Goal: Transaction & Acquisition: Book appointment/travel/reservation

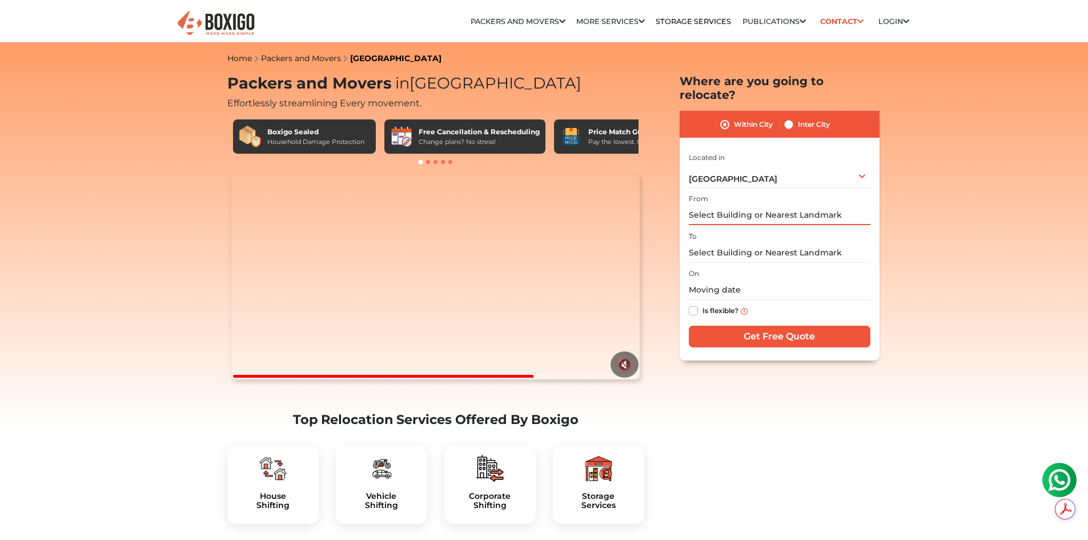
click at [718, 205] on input "text" at bounding box center [780, 215] width 182 height 20
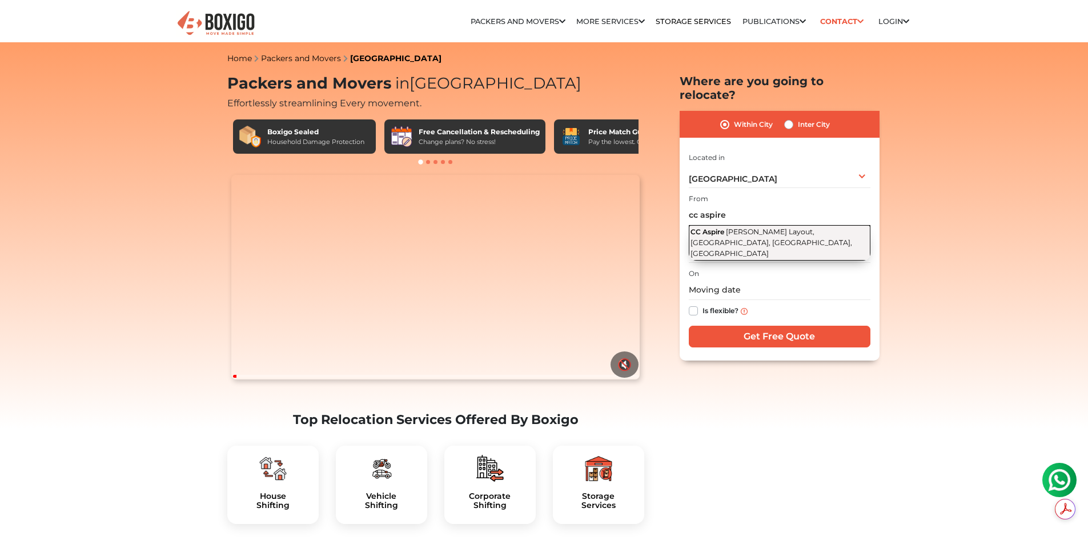
click at [734, 227] on span "Munivenkatppa Layout, Bilekahalli, Bengaluru, Karnataka" at bounding box center [772, 242] width 162 height 30
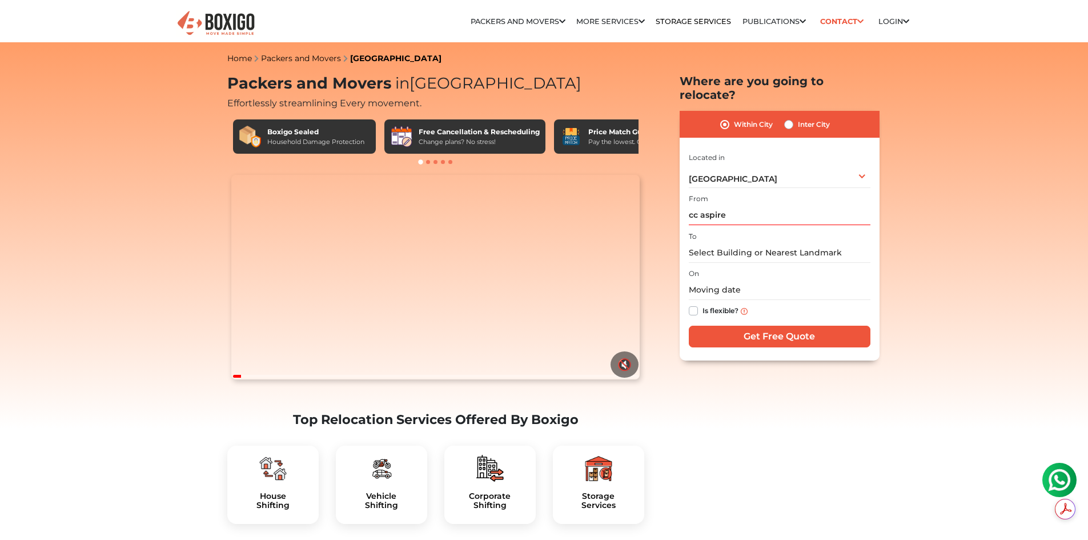
type input "CC Aspire, Munivenkatppa Layout, Bilekahalli, Bengaluru, Karnataka"
click at [714, 243] on input "text" at bounding box center [780, 253] width 182 height 20
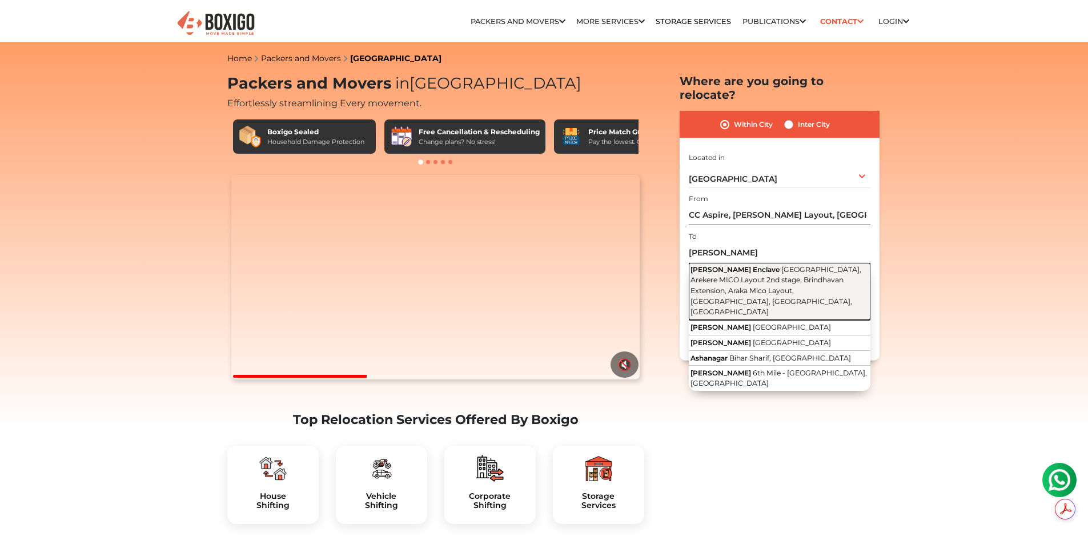
click at [728, 263] on button "Aashana Enclave 2nd Main Road, Arekere MICO Layout 2nd stage, Brindhavan Extens…" at bounding box center [780, 291] width 182 height 57
type input "Aashana Enclave, 2nd Main Road, Arekere MICO Layout 2nd stage, Brindhavan Exten…"
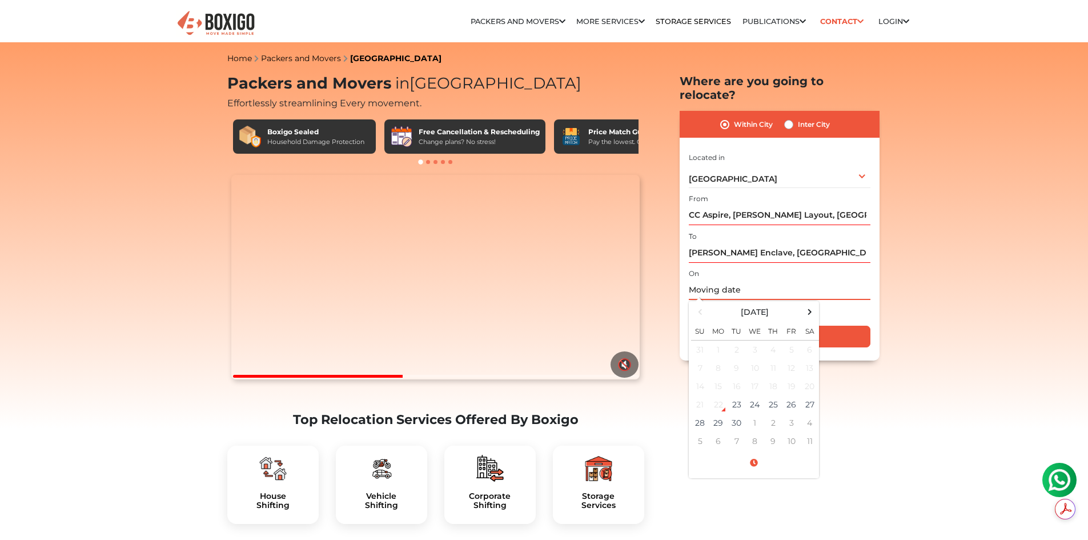
click at [730, 284] on input "text" at bounding box center [780, 290] width 182 height 20
click at [754, 395] on td "24" at bounding box center [755, 404] width 18 height 18
click at [855, 111] on div "Within City Inter City" at bounding box center [780, 124] width 200 height 27
click at [784, 280] on input "09/24/2025 12:00 AM" at bounding box center [780, 290] width 182 height 20
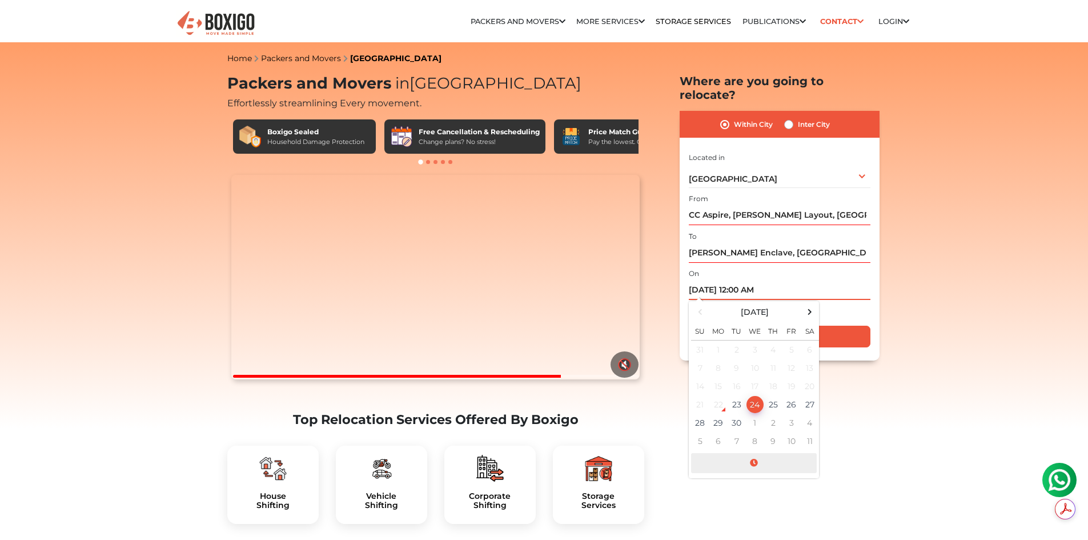
click at [759, 453] on span at bounding box center [754, 463] width 126 height 20
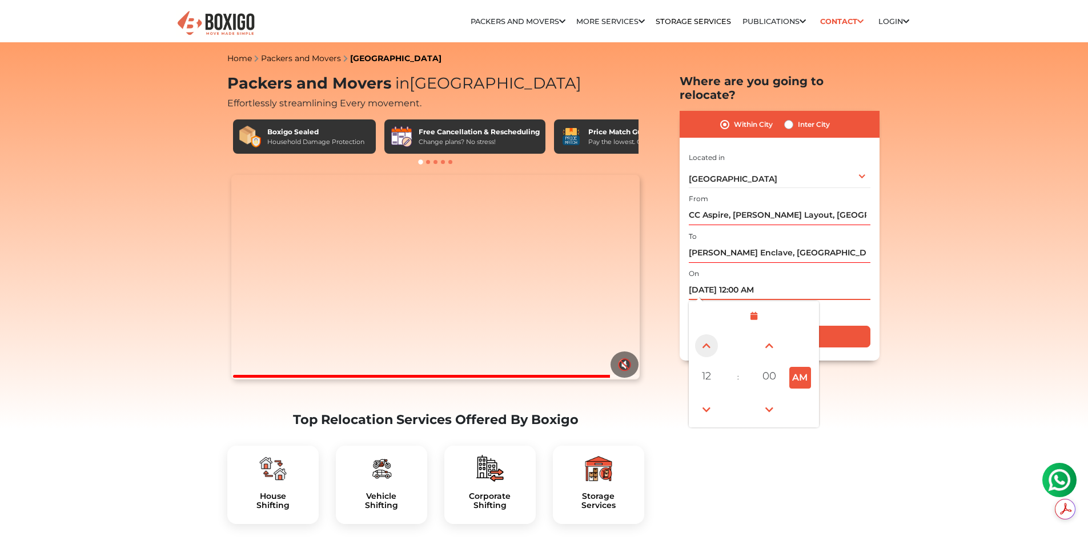
click at [708, 334] on span at bounding box center [706, 345] width 23 height 23
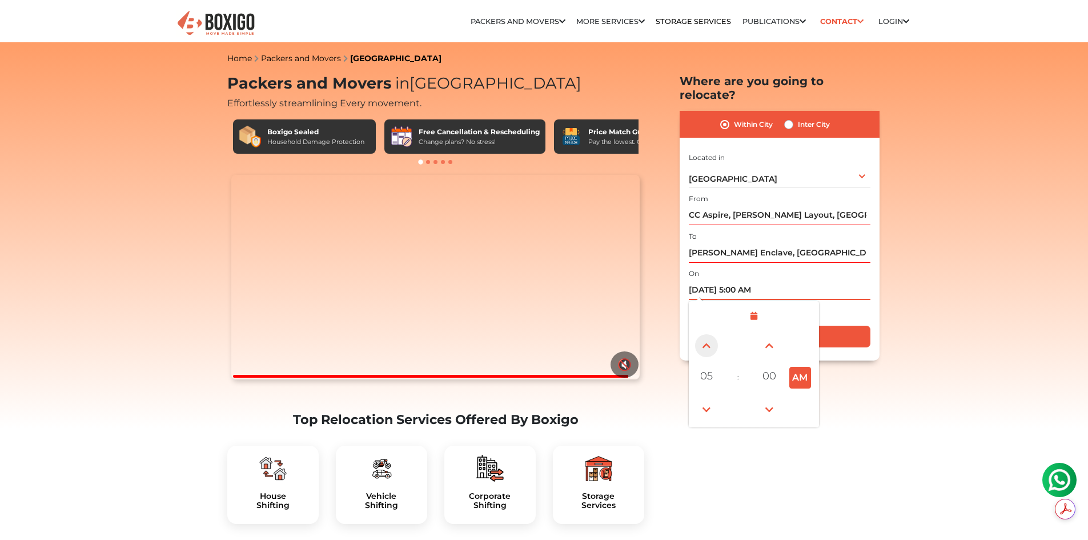
click at [708, 334] on span at bounding box center [706, 345] width 23 height 23
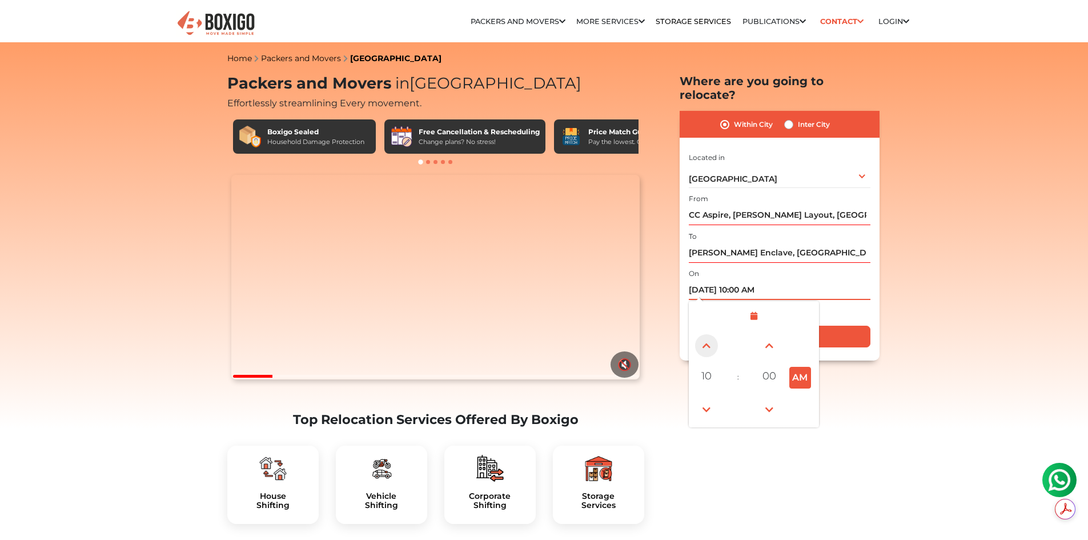
click at [708, 334] on span at bounding box center [706, 345] width 23 height 23
click at [712, 398] on span at bounding box center [706, 409] width 23 height 23
type input "09/24/2025 11:00 AM"
click at [870, 300] on div "Is flexible?" at bounding box center [780, 311] width 182 height 22
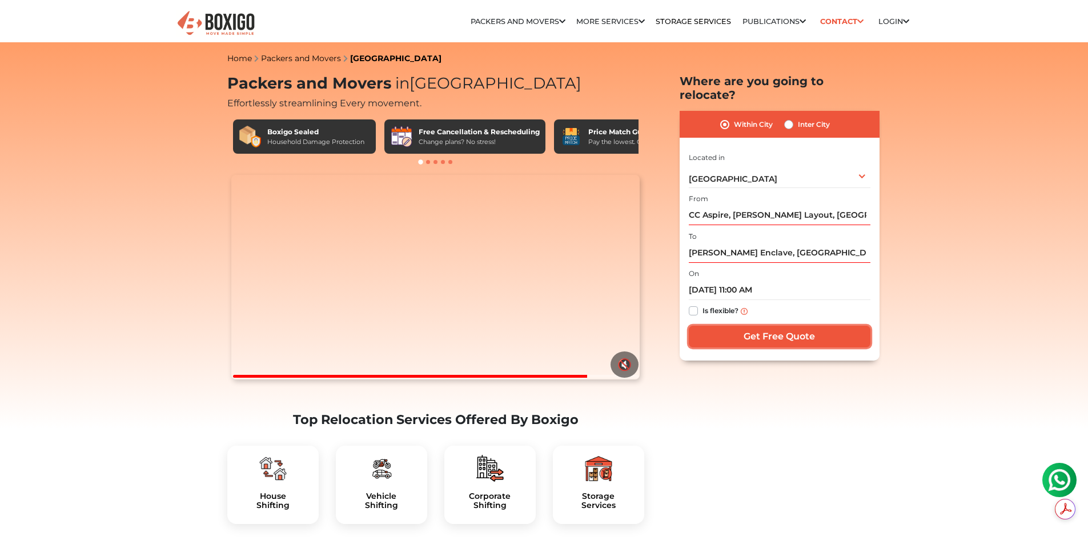
click at [768, 327] on input "Get Free Quote" at bounding box center [780, 337] width 182 height 22
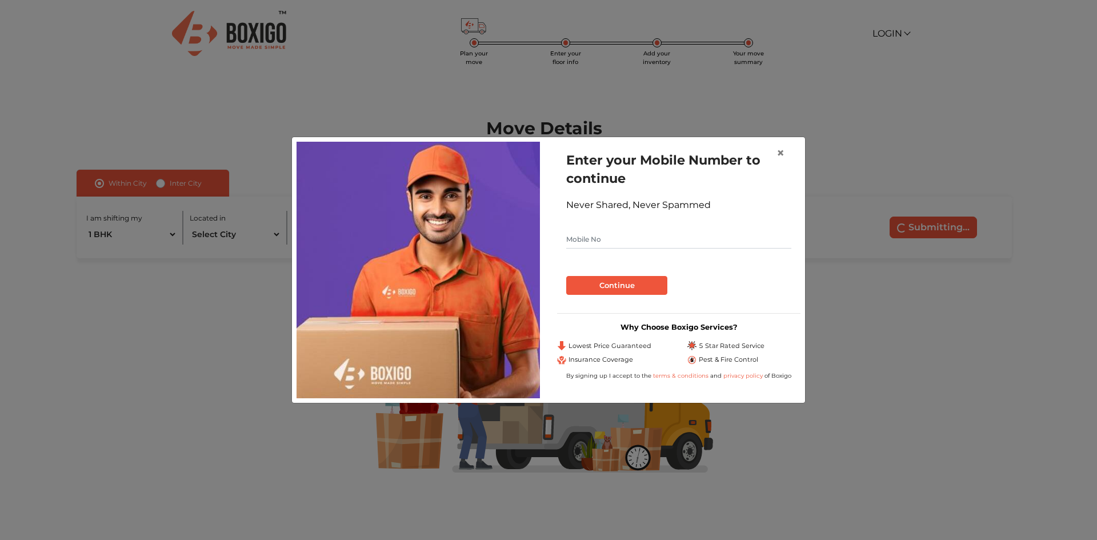
click at [608, 239] on input "text" at bounding box center [678, 239] width 225 height 18
type input "7899434454"
click at [616, 278] on button "Continue" at bounding box center [616, 285] width 101 height 19
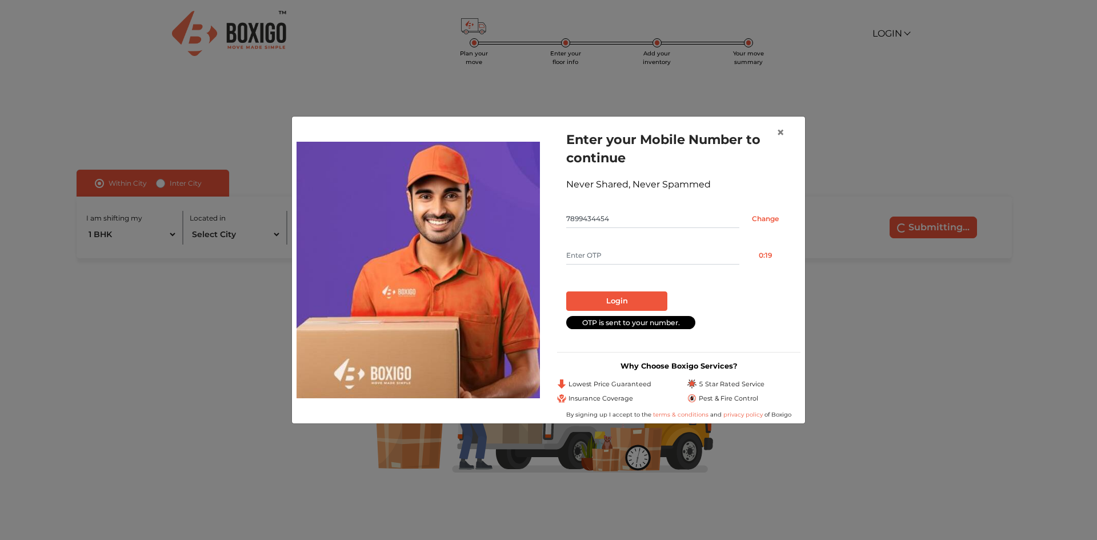
click at [583, 252] on input "text" at bounding box center [652, 255] width 173 height 18
type input "4579"
click at [566, 291] on button "Login" at bounding box center [616, 300] width 101 height 19
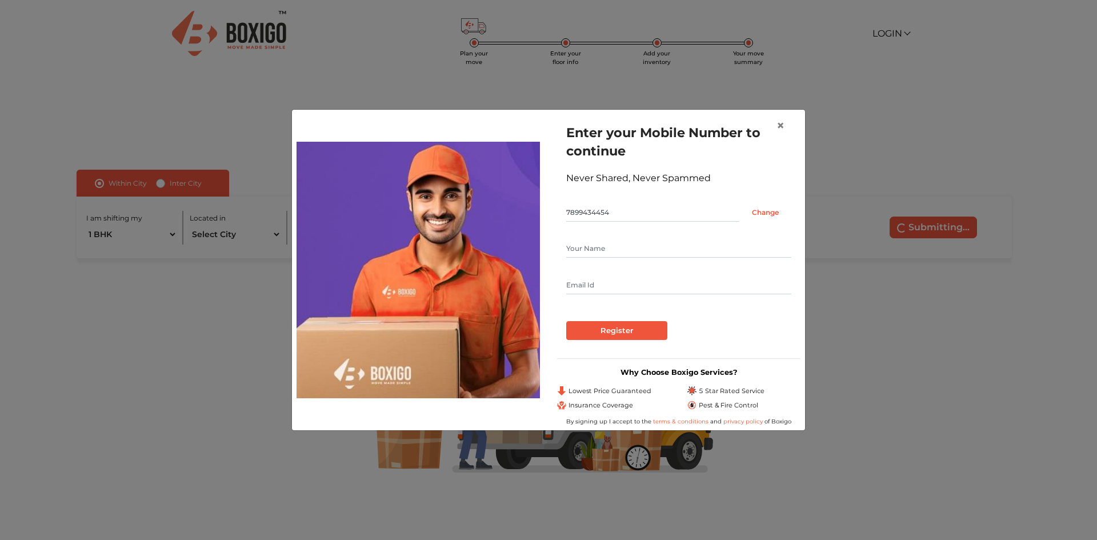
click at [583, 252] on input "text" at bounding box center [678, 248] width 225 height 18
type input "[PERSON_NAME]"
type input "[EMAIL_ADDRESS][DOMAIN_NAME]"
click at [566, 321] on input "Register" at bounding box center [616, 330] width 101 height 19
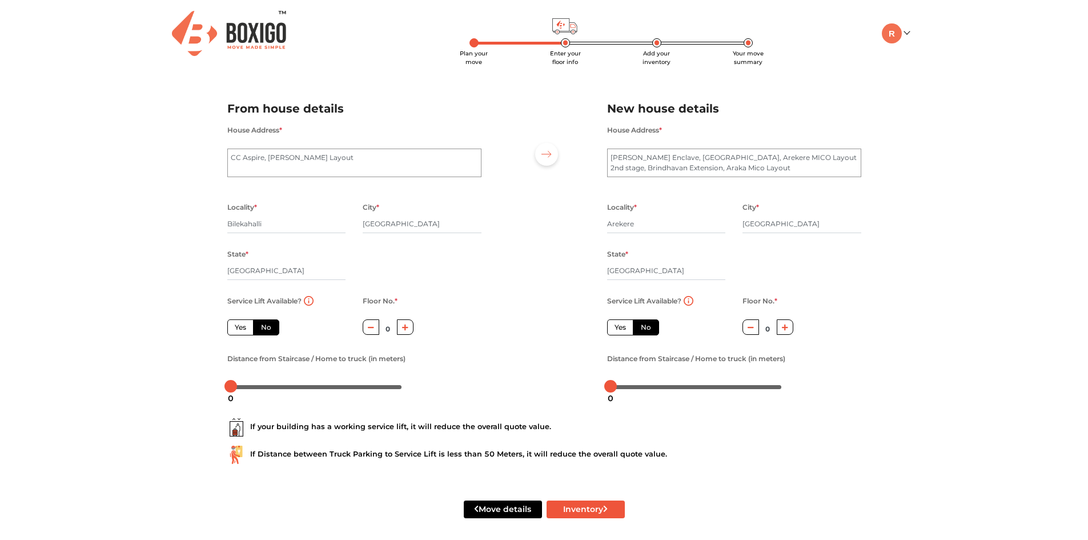
scroll to position [6, 0]
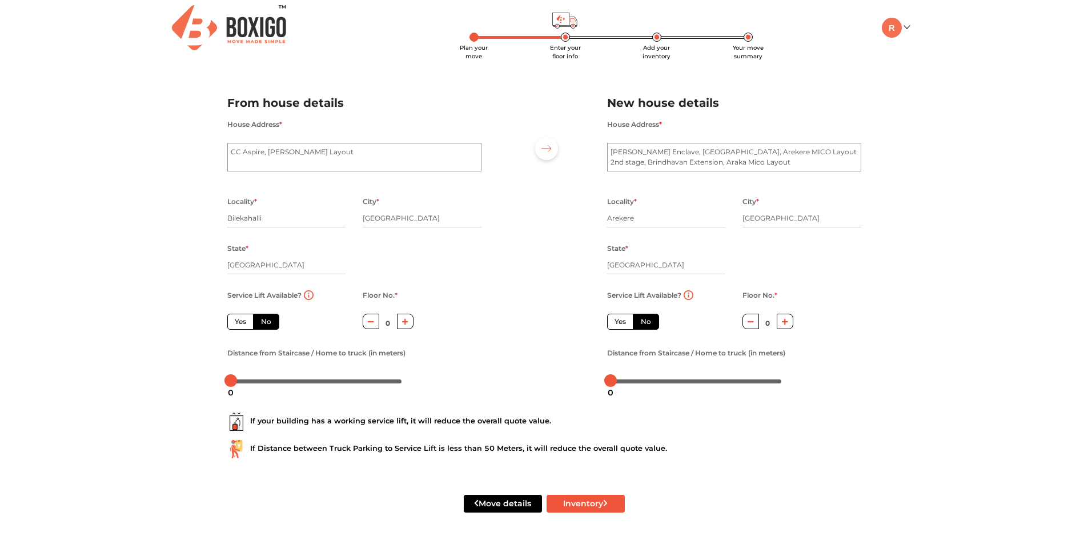
click at [408, 324] on button "button" at bounding box center [405, 321] width 17 height 15
type input "1"
click at [272, 322] on label "No" at bounding box center [266, 322] width 26 height 16
click at [269, 322] on input "No" at bounding box center [264, 319] width 7 height 7
radio input "true"
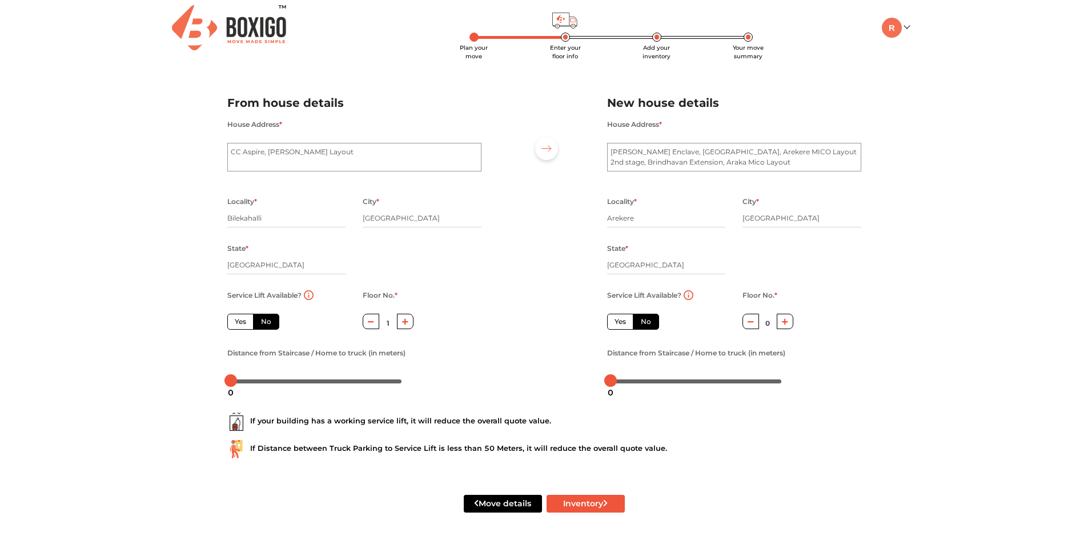
click at [245, 320] on label "Yes" at bounding box center [240, 322] width 26 height 16
click at [242, 320] on input "Yes" at bounding box center [238, 319] width 7 height 7
radio input "true"
type input "0"
click at [269, 320] on label "No" at bounding box center [266, 322] width 26 height 16
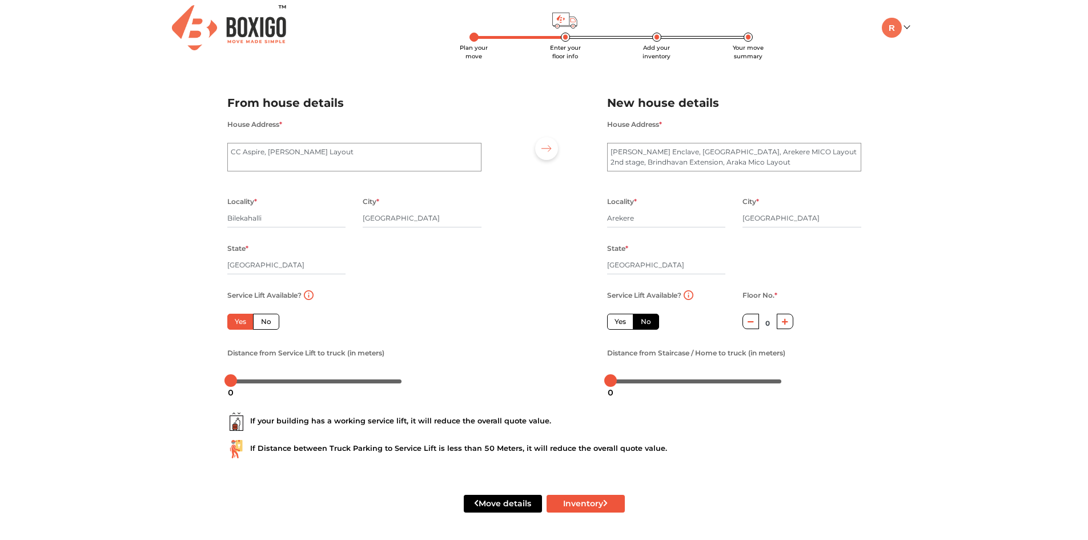
click at [269, 320] on input "No" at bounding box center [264, 319] width 7 height 7
click at [626, 320] on label "Yes" at bounding box center [620, 322] width 26 height 16
click at [622, 320] on input "Yes" at bounding box center [618, 319] width 7 height 7
radio input "true"
click at [651, 324] on label "No" at bounding box center [646, 322] width 26 height 16
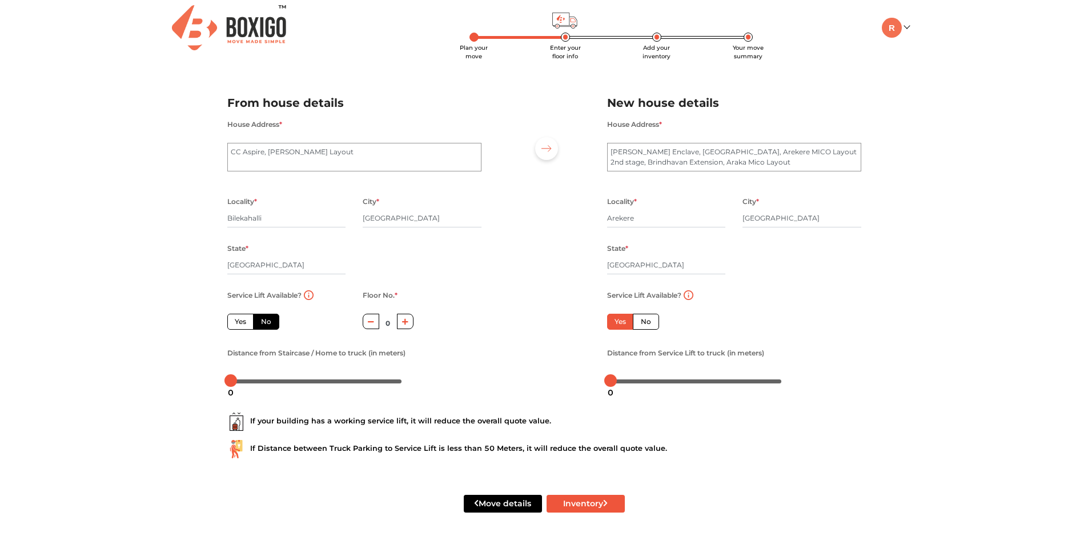
click at [648, 324] on input "No" at bounding box center [644, 319] width 7 height 7
radio input "true"
click at [786, 319] on icon "button" at bounding box center [785, 321] width 6 height 6
type input "1"
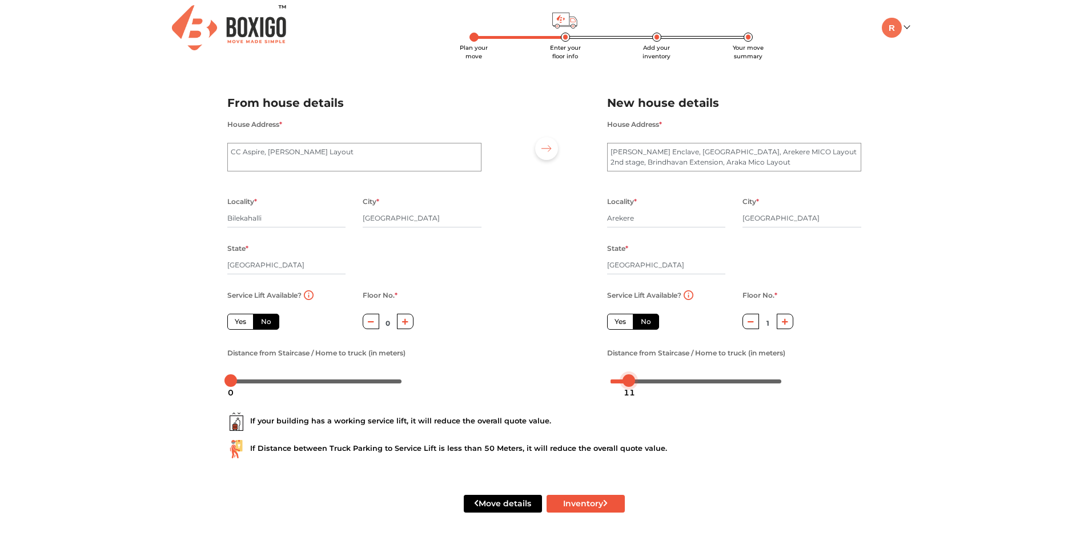
drag, startPoint x: 610, startPoint y: 380, endPoint x: 629, endPoint y: 382, distance: 18.9
click at [629, 382] on div at bounding box center [629, 380] width 13 height 13
click at [622, 383] on div "10" at bounding box center [628, 392] width 21 height 19
click at [682, 431] on div "If your building has a working service lift, it will reduce the overall quote v…" at bounding box center [544, 421] width 634 height 18
click at [566, 506] on button "Inventory" at bounding box center [586, 504] width 78 height 18
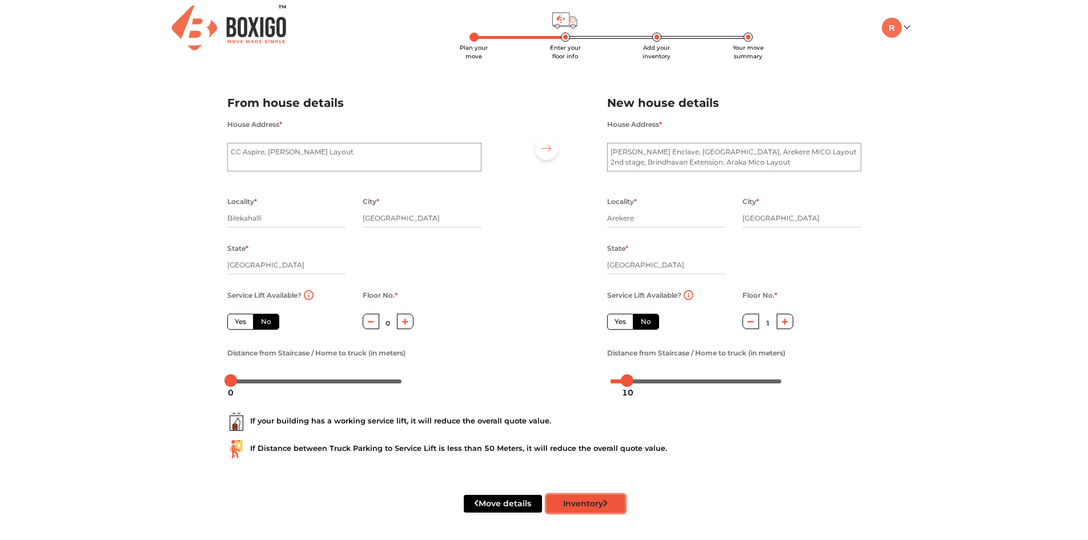
radio input "true"
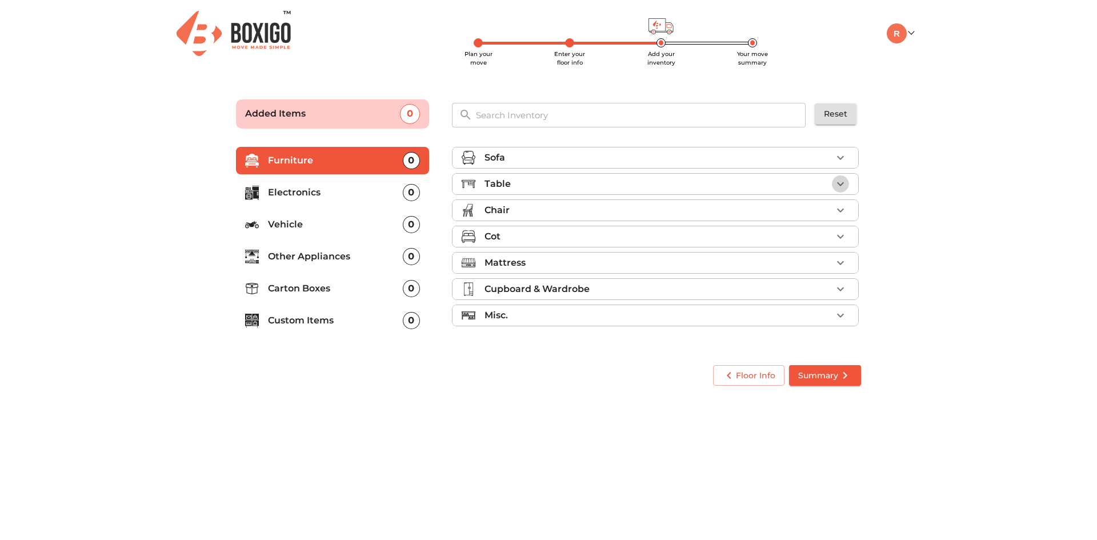
click at [843, 181] on icon "button" at bounding box center [841, 184] width 14 height 14
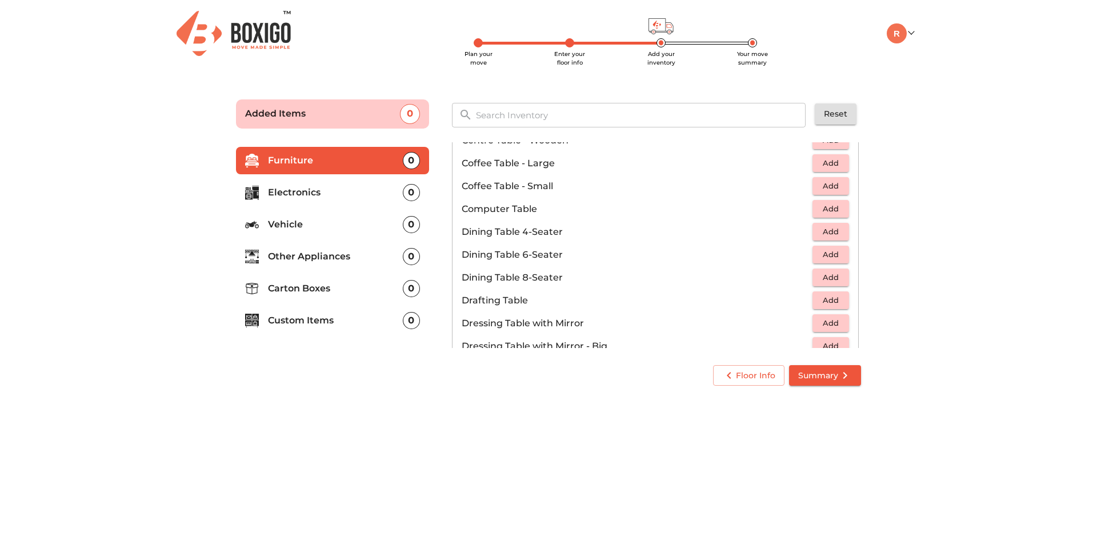
scroll to position [162, 0]
click at [819, 226] on span "Add" at bounding box center [830, 231] width 25 height 13
click at [959, 213] on main "Plan your move Enter your floor info Add your inventory Your move summary Added…" at bounding box center [548, 240] width 1097 height 314
click at [328, 167] on li "Furniture 1" at bounding box center [332, 160] width 193 height 27
click at [318, 197] on p "Electronics" at bounding box center [335, 193] width 135 height 14
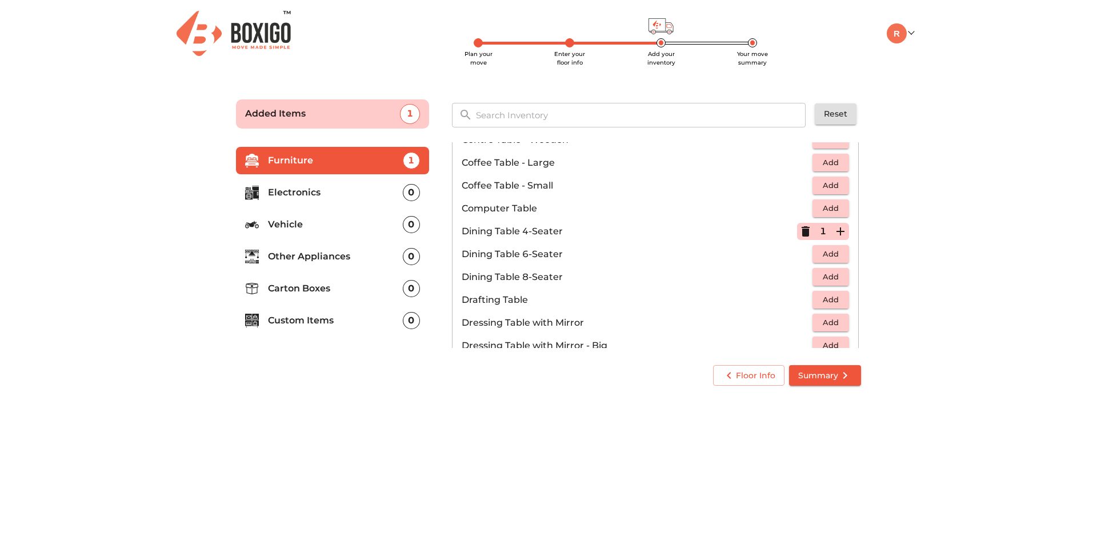
scroll to position [0, 0]
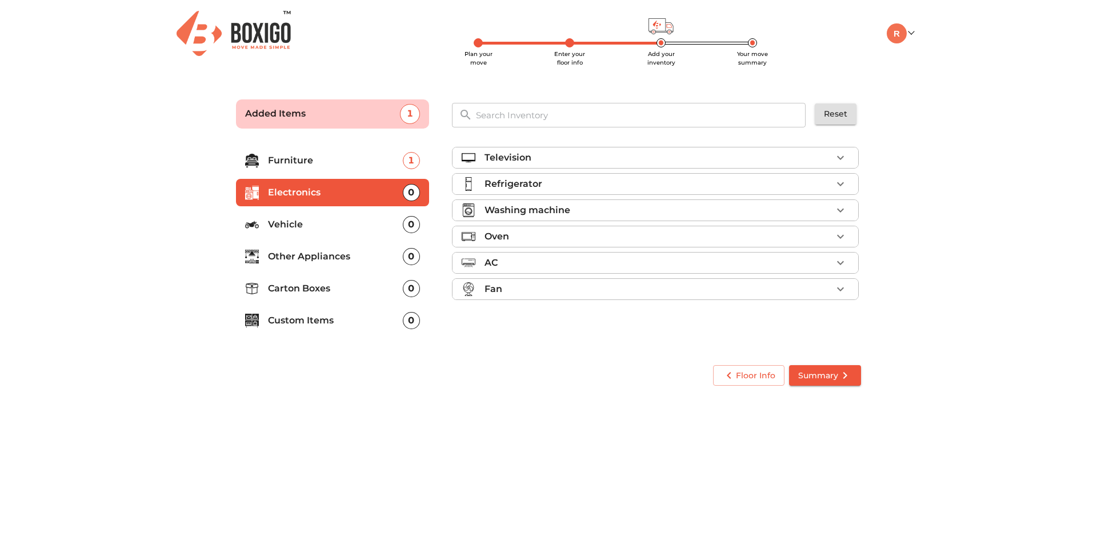
click at [315, 161] on p "Furniture" at bounding box center [335, 161] width 135 height 14
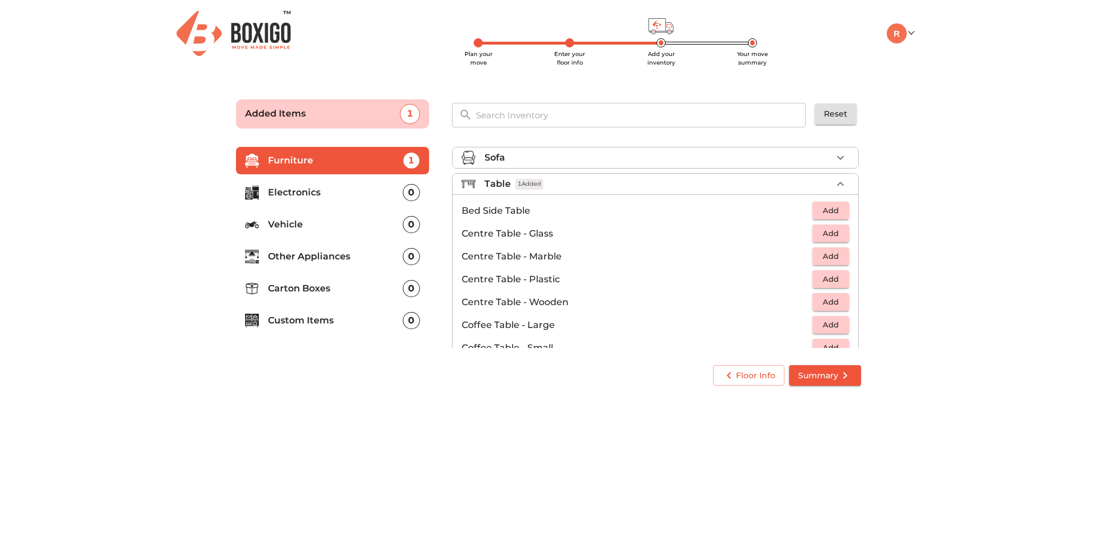
click at [599, 157] on div "Sofa" at bounding box center [657, 158] width 347 height 14
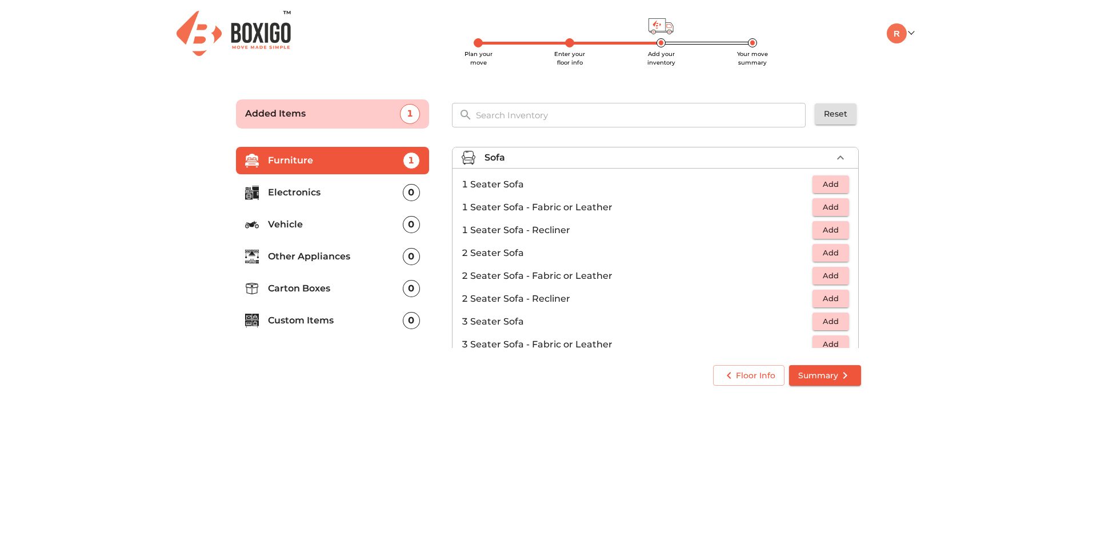
click at [944, 175] on main "Plan your move Enter your floor info Add your inventory Your move summary Added…" at bounding box center [548, 240] width 1097 height 314
click at [834, 159] on icon "button" at bounding box center [841, 158] width 14 height 14
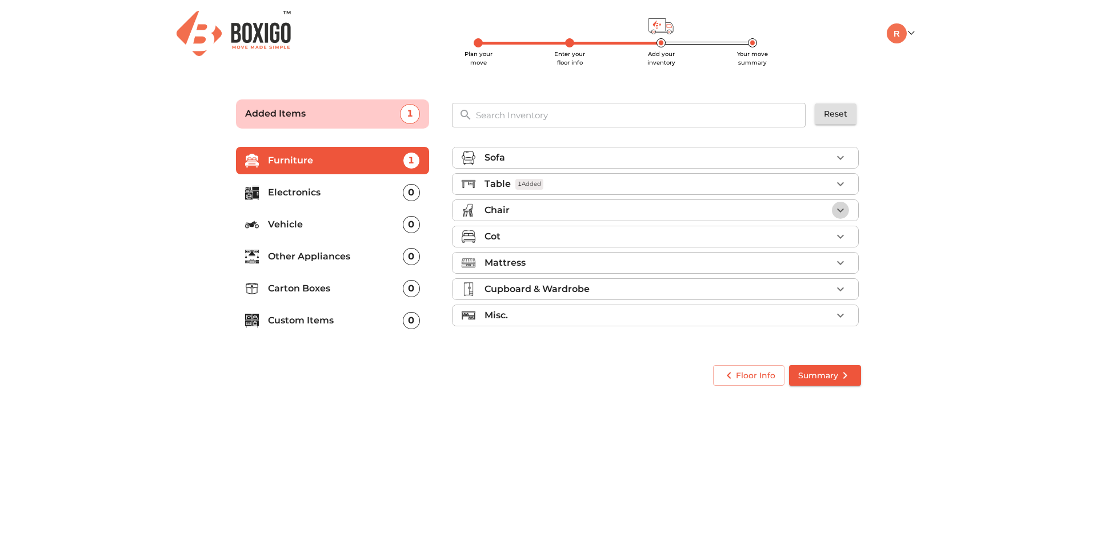
click at [840, 211] on icon "button" at bounding box center [840, 210] width 7 height 4
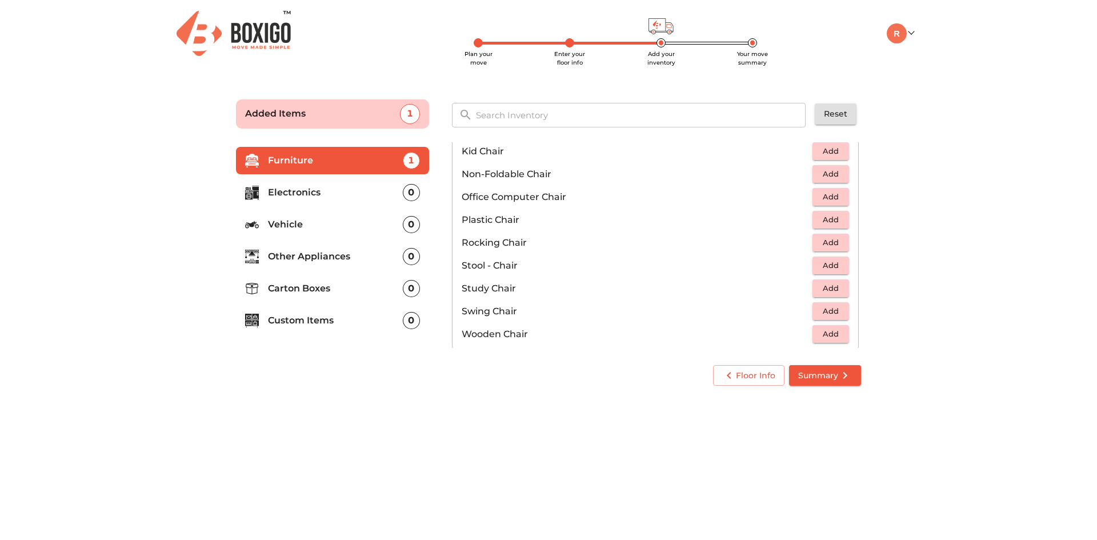
scroll to position [360, 0]
click at [823, 218] on span "Add" at bounding box center [830, 219] width 25 height 13
click at [836, 219] on icon "button" at bounding box center [840, 219] width 8 height 8
click at [945, 171] on main "Plan your move Enter your floor info Add your inventory Your move summary Added…" at bounding box center [548, 240] width 1097 height 314
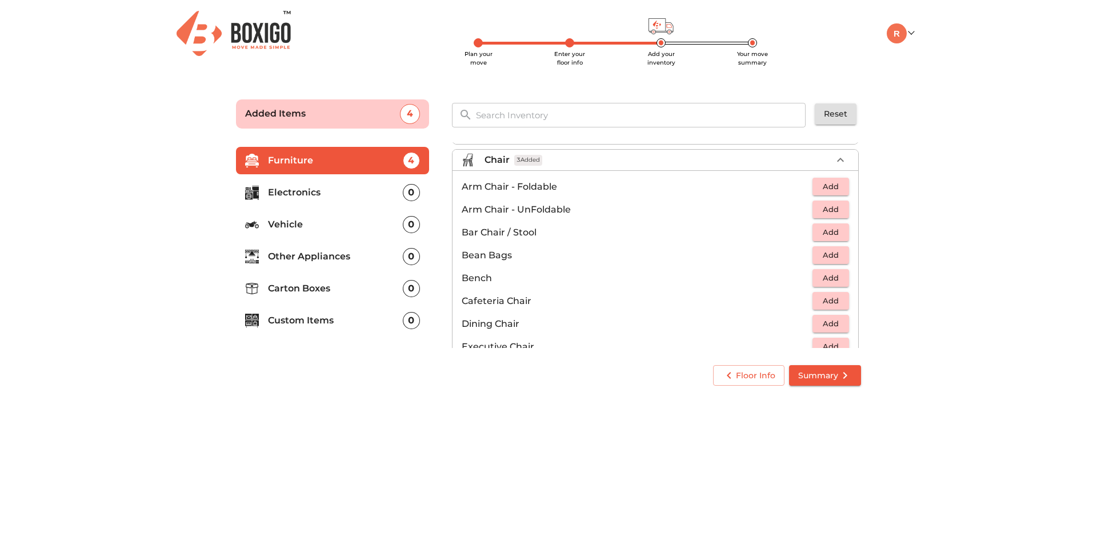
scroll to position [0, 0]
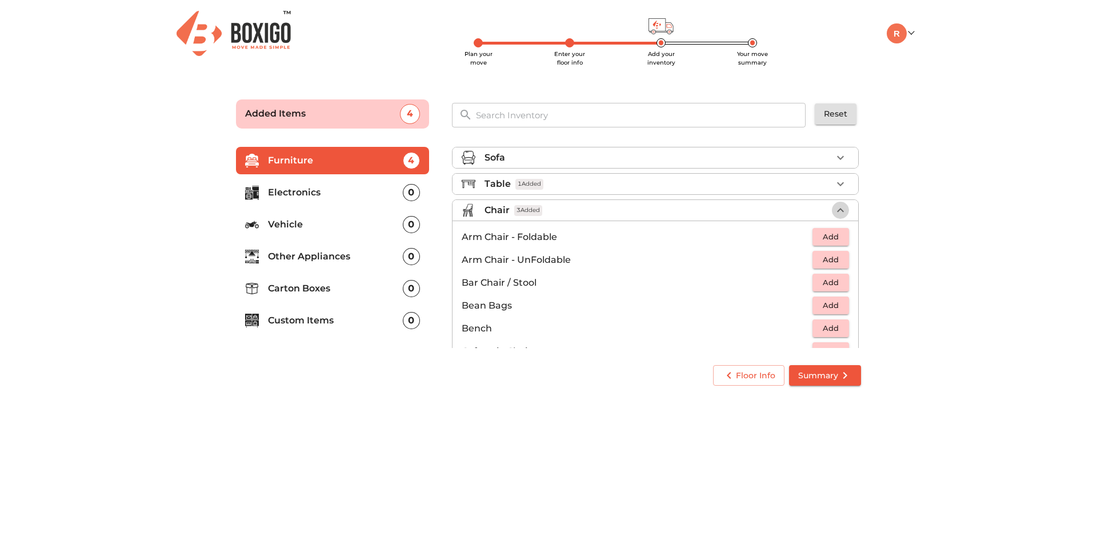
click at [837, 209] on icon "button" at bounding box center [840, 210] width 7 height 4
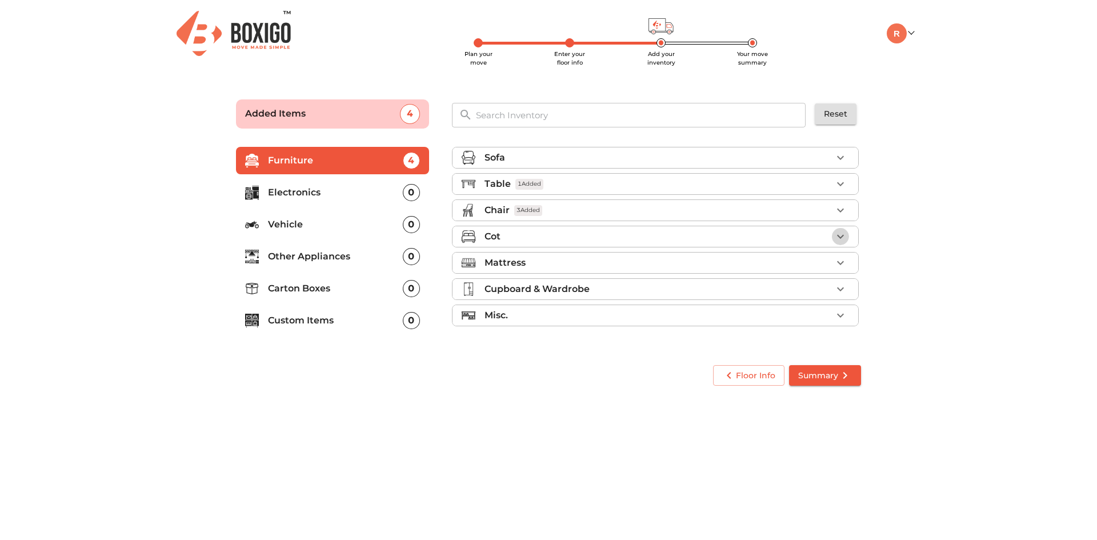
click at [841, 237] on icon "button" at bounding box center [841, 237] width 14 height 14
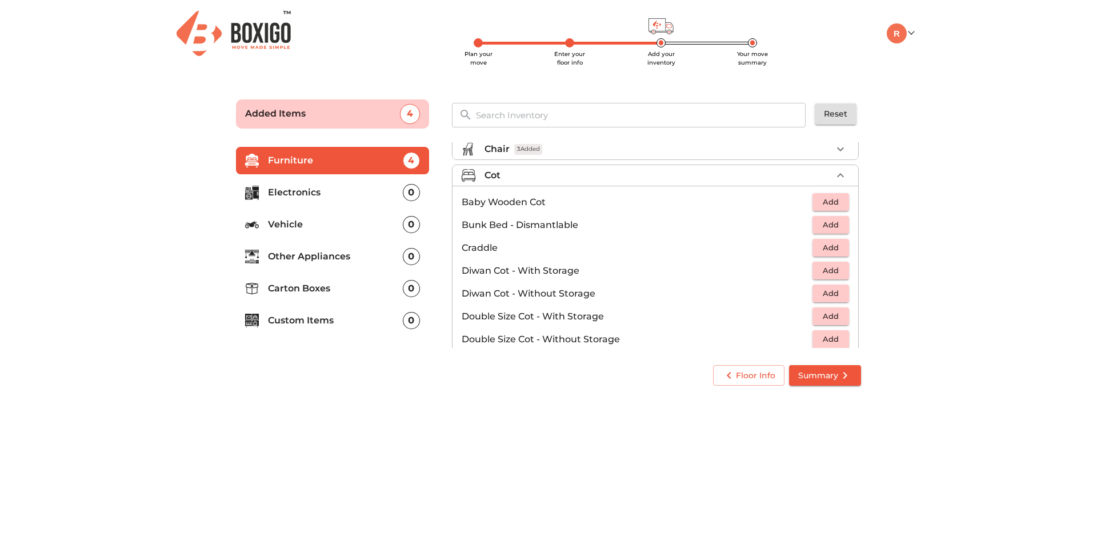
scroll to position [69, 0]
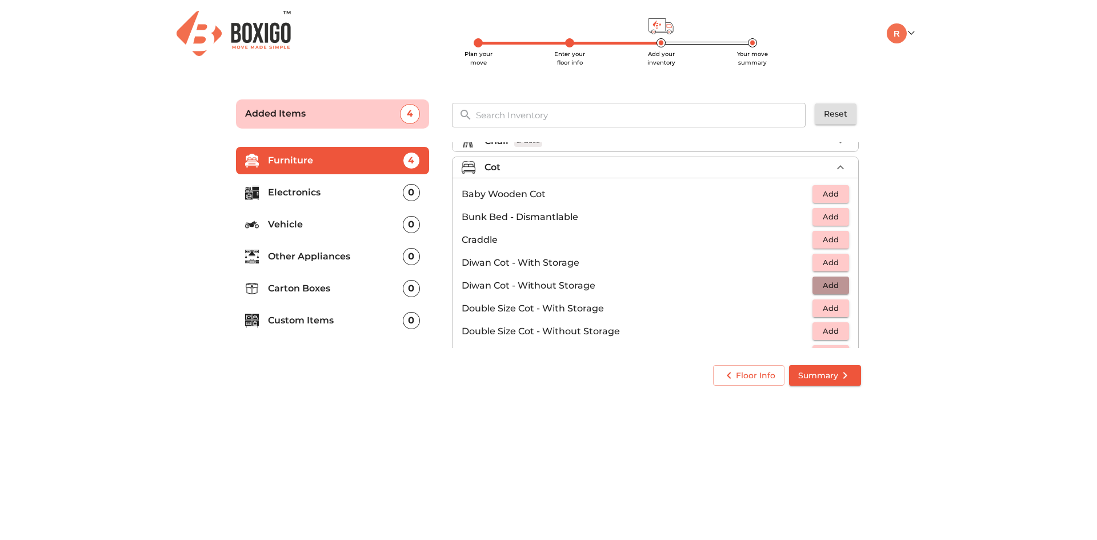
click at [827, 289] on span "Add" at bounding box center [830, 285] width 25 height 13
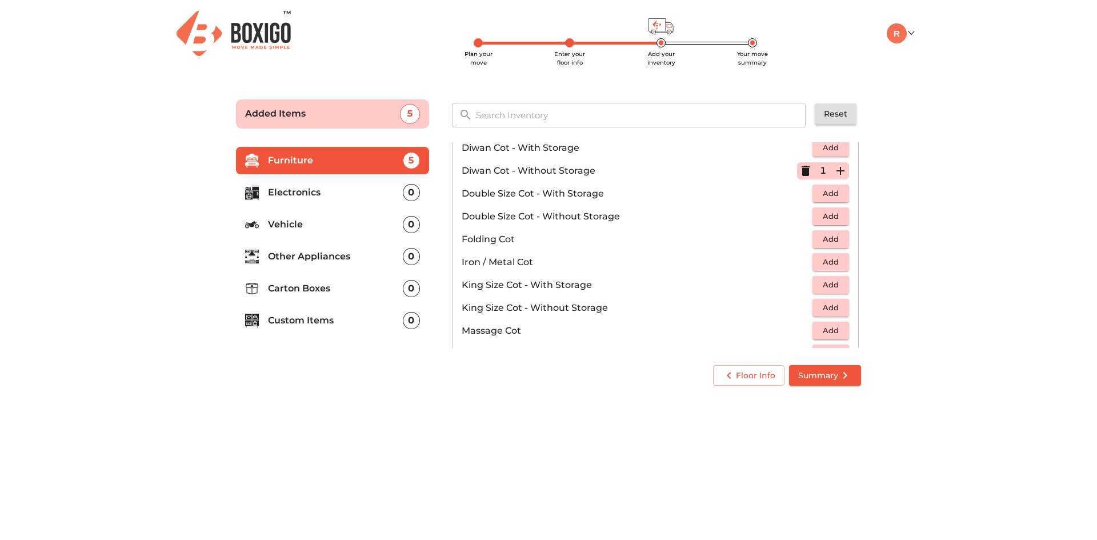
scroll to position [185, 0]
click at [828, 194] on span "Add" at bounding box center [830, 192] width 25 height 13
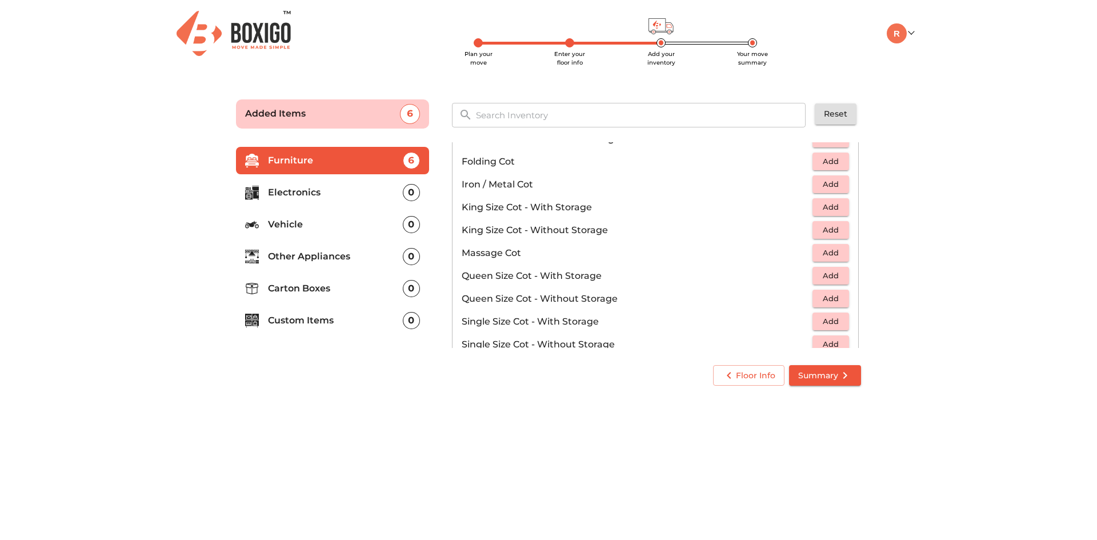
scroll to position [262, 0]
click at [818, 273] on span "Add" at bounding box center [830, 275] width 25 height 13
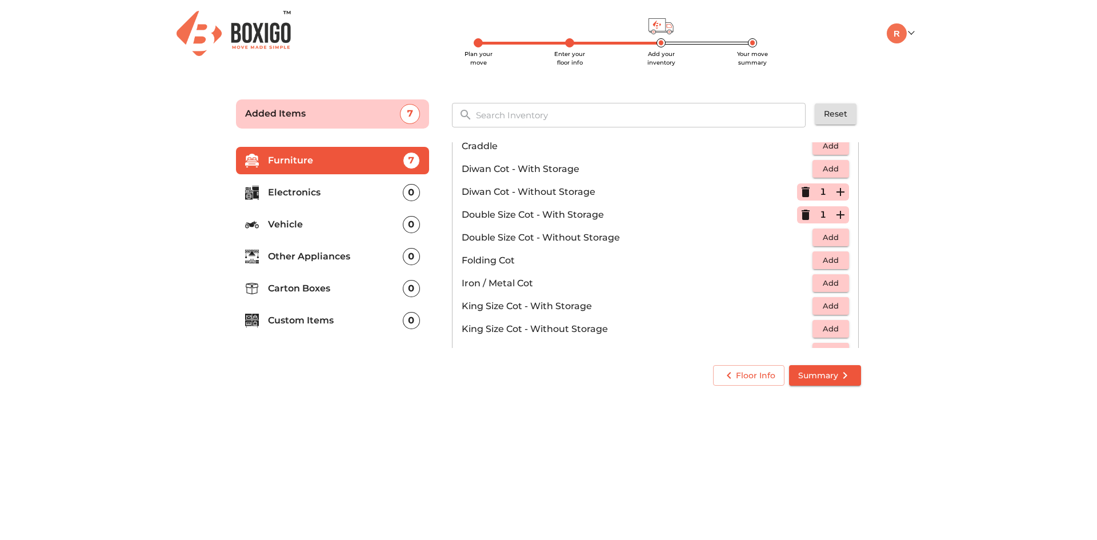
scroll to position [158, 0]
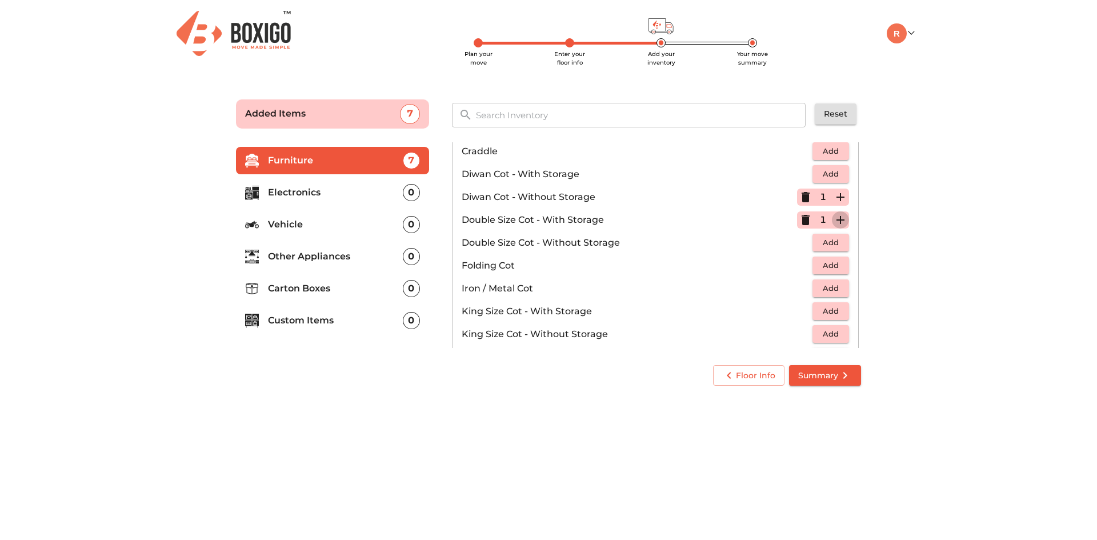
click at [836, 223] on icon "button" at bounding box center [841, 220] width 14 height 14
click at [800, 224] on icon "button" at bounding box center [806, 220] width 14 height 14
click at [802, 224] on icon "button" at bounding box center [806, 220] width 8 height 10
click at [800, 224] on p "Double Size Cot - With Storage" at bounding box center [637, 220] width 351 height 14
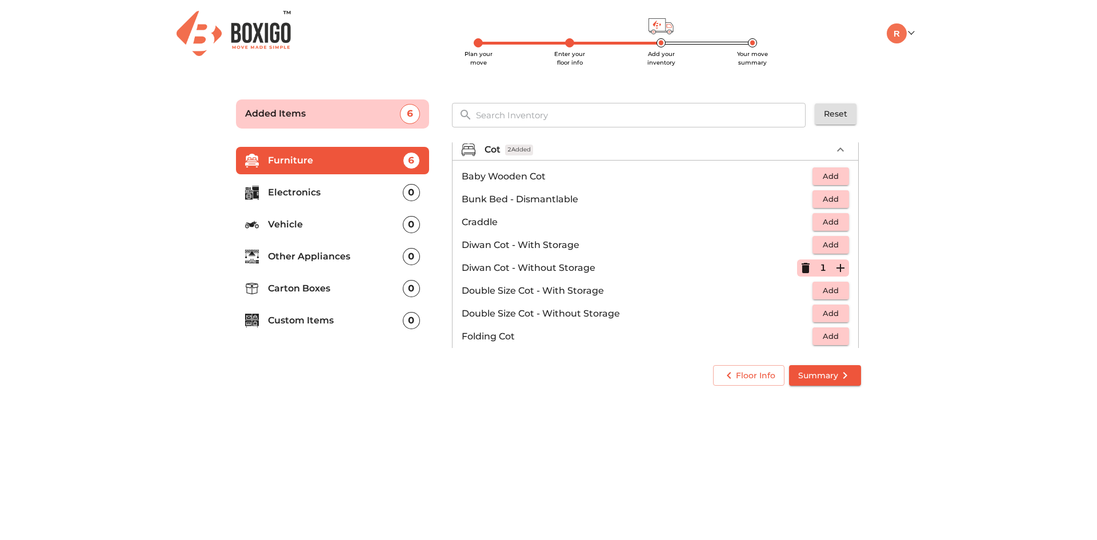
scroll to position [0, 0]
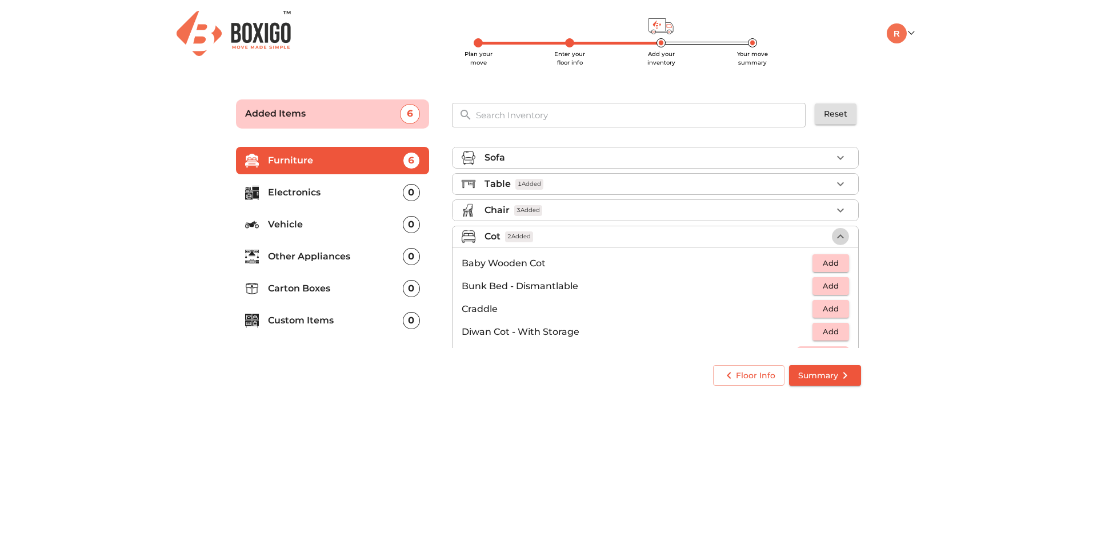
click at [837, 233] on icon "button" at bounding box center [841, 237] width 14 height 14
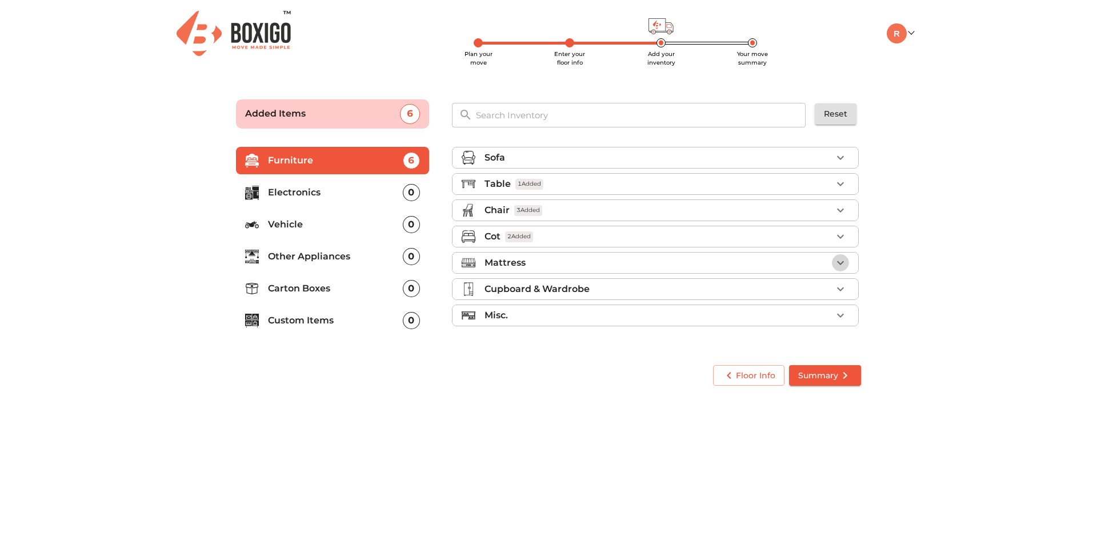
click at [842, 263] on icon "button" at bounding box center [840, 263] width 7 height 4
click at [842, 263] on button "button" at bounding box center [840, 262] width 17 height 17
click at [842, 291] on icon "button" at bounding box center [841, 289] width 14 height 14
click at [842, 287] on button "button" at bounding box center [840, 289] width 17 height 17
click at [841, 315] on icon "button" at bounding box center [841, 315] width 14 height 14
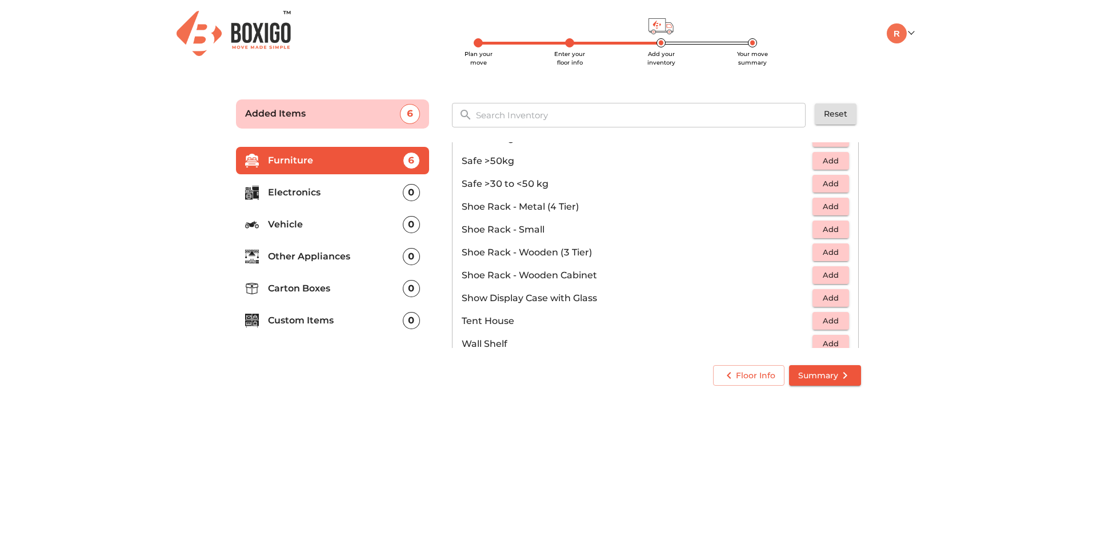
scroll to position [614, 0]
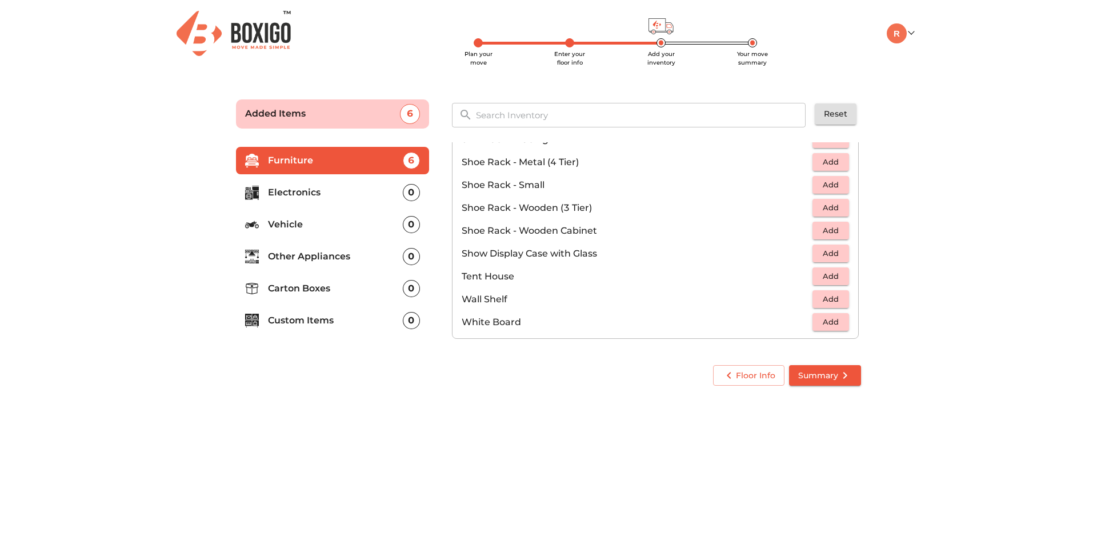
click at [925, 281] on main "Plan your move Enter your floor info Add your inventory Your move summary Added…" at bounding box center [548, 240] width 1097 height 314
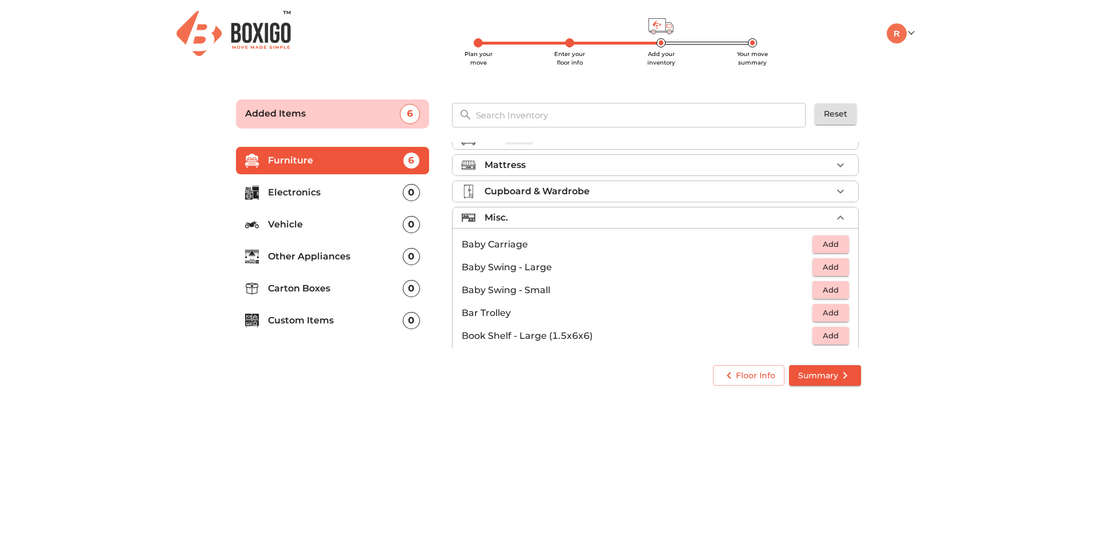
scroll to position [0, 0]
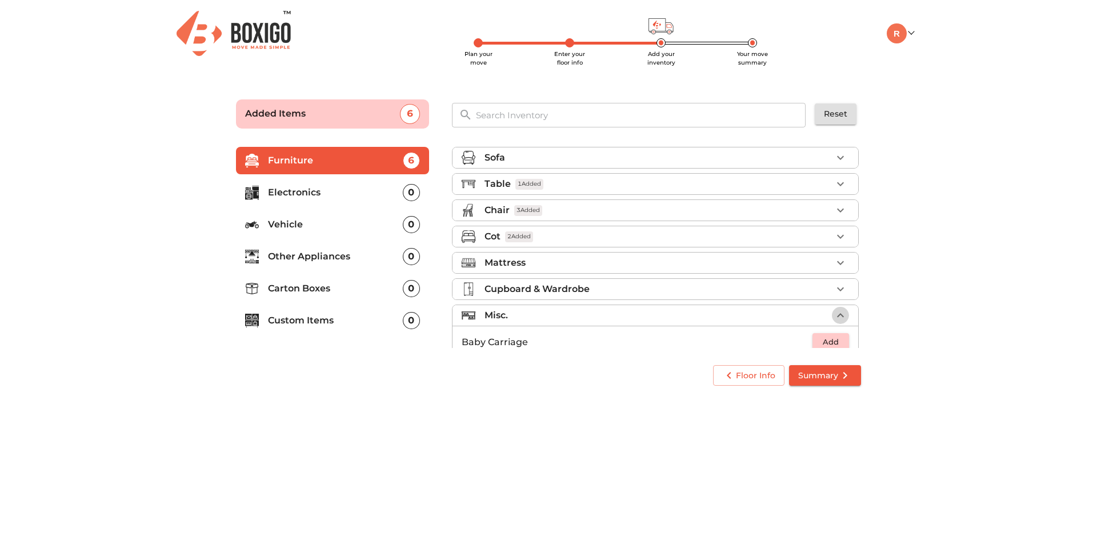
click at [834, 311] on icon "button" at bounding box center [841, 315] width 14 height 14
click at [317, 194] on p "Electronics" at bounding box center [335, 193] width 135 height 14
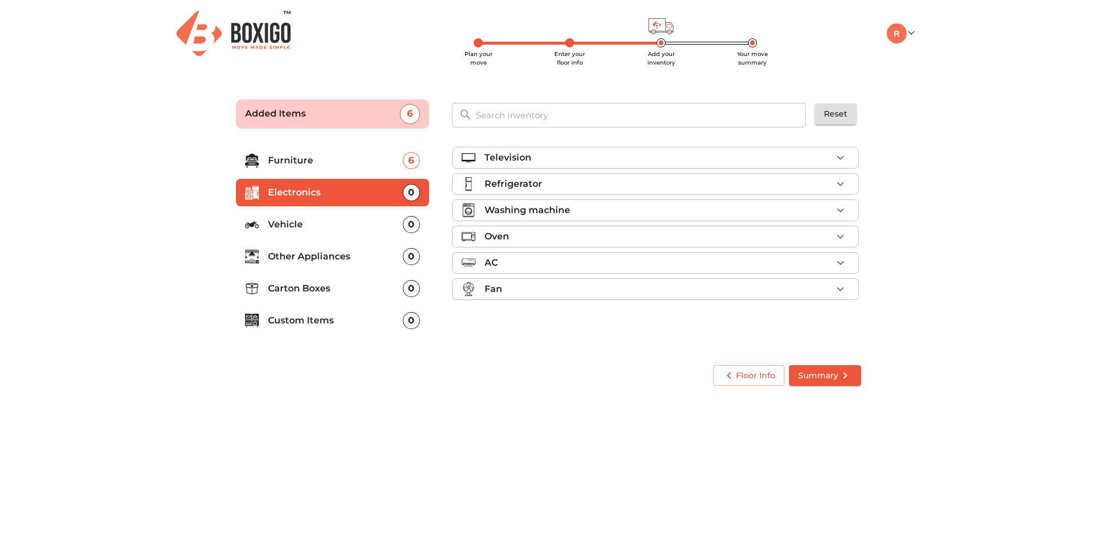
click at [512, 154] on p "Television" at bounding box center [507, 158] width 47 height 14
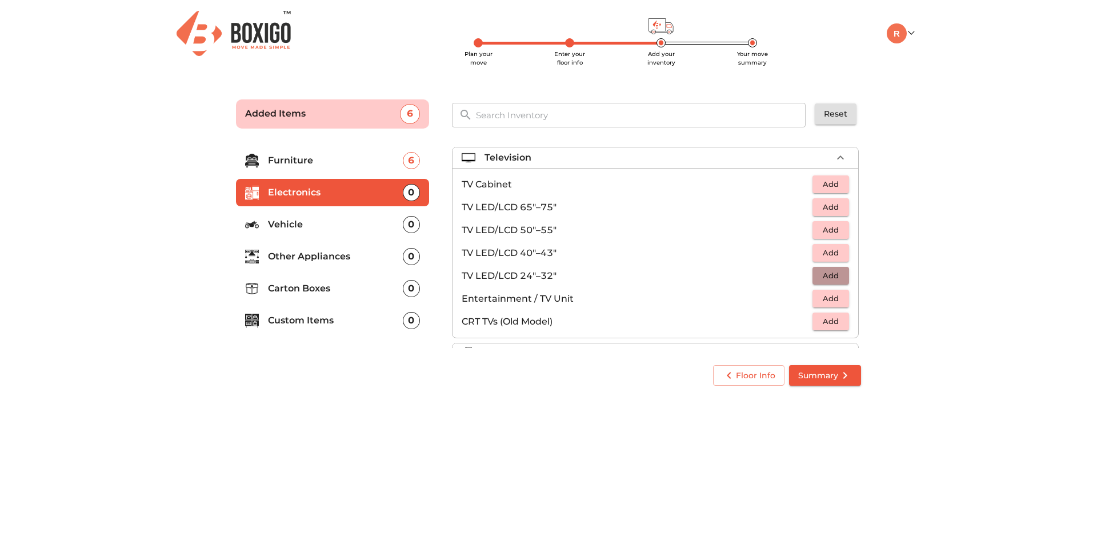
click at [823, 280] on span "Add" at bounding box center [830, 275] width 25 height 13
click at [837, 155] on icon "button" at bounding box center [841, 158] width 14 height 14
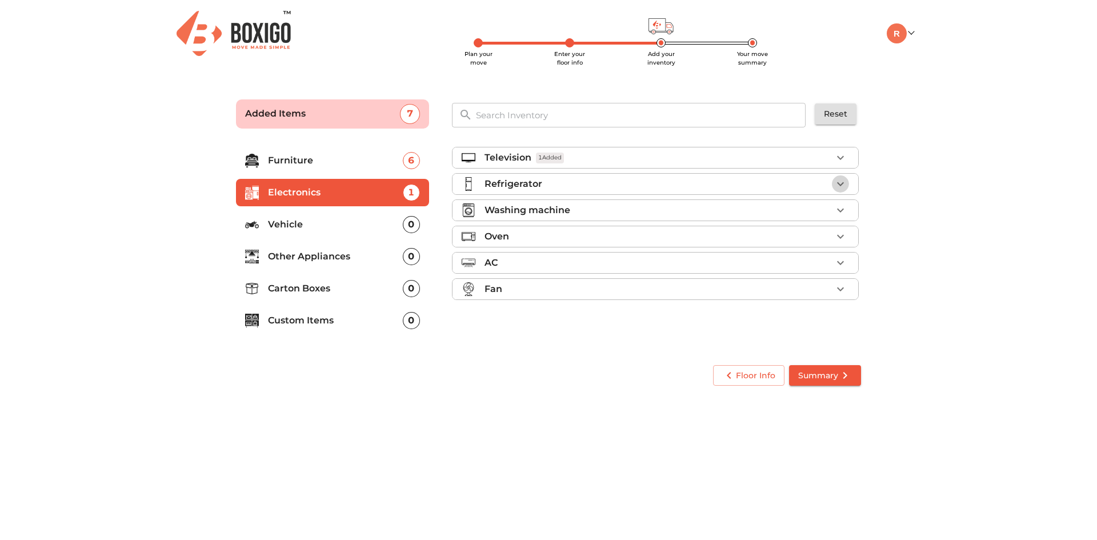
click at [842, 187] on icon "button" at bounding box center [841, 184] width 14 height 14
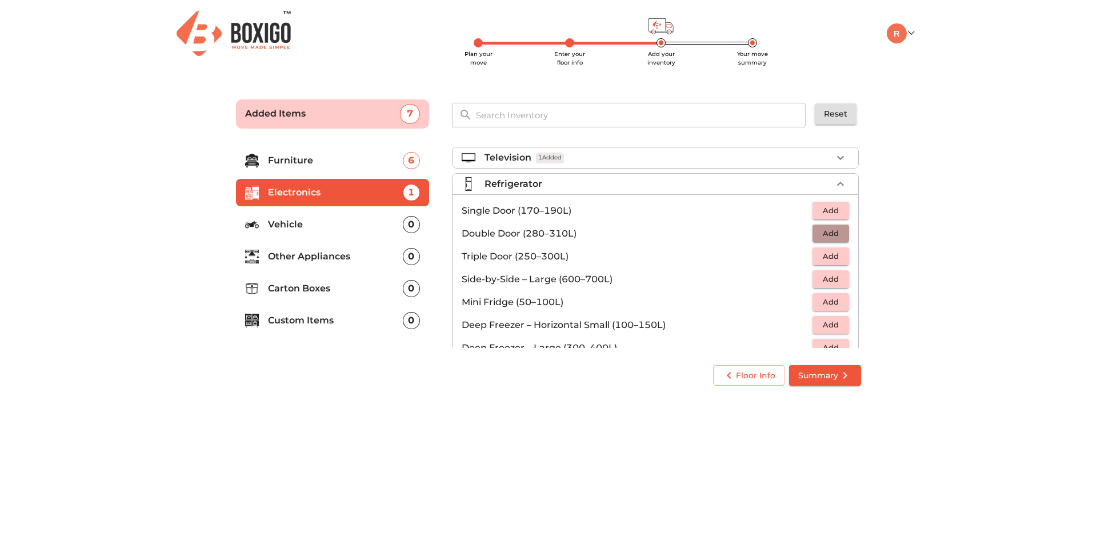
click at [828, 233] on span "Add" at bounding box center [830, 233] width 25 height 13
click at [834, 182] on icon "button" at bounding box center [841, 184] width 14 height 14
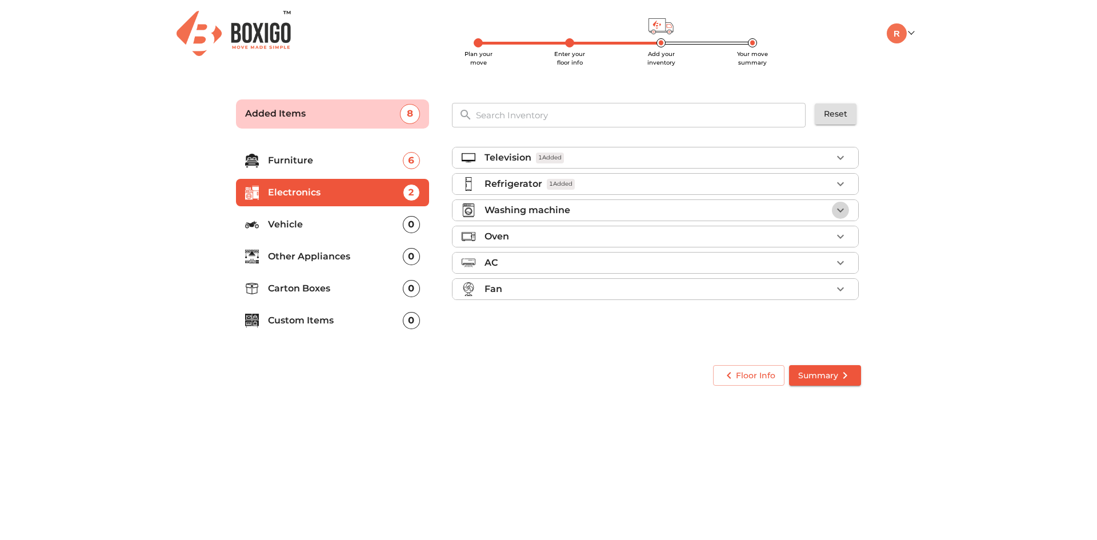
click at [845, 214] on icon "button" at bounding box center [841, 210] width 14 height 14
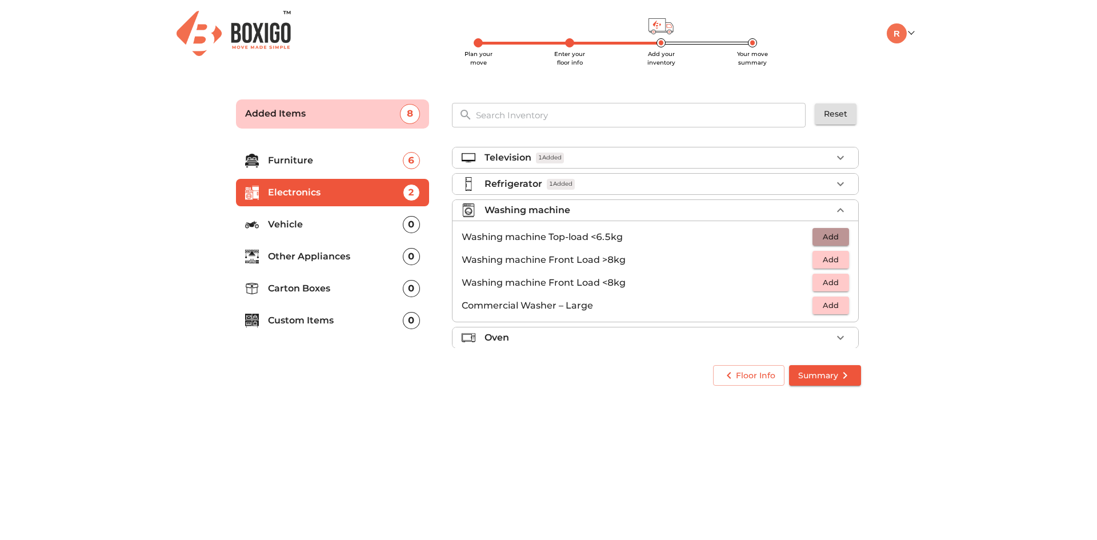
click at [833, 234] on span "Add" at bounding box center [830, 236] width 25 height 13
click at [835, 216] on icon "button" at bounding box center [841, 210] width 14 height 14
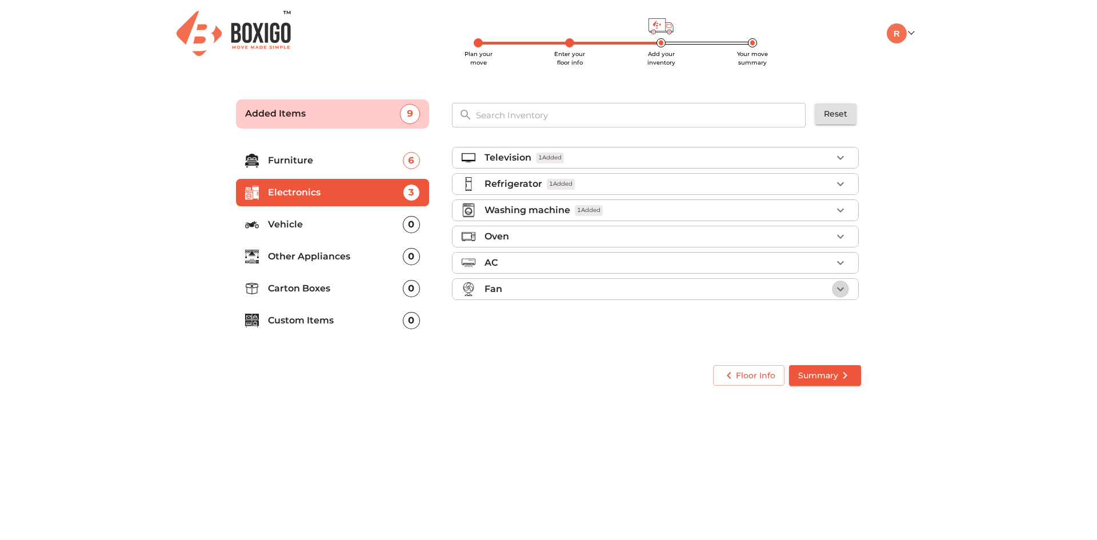
click at [843, 288] on icon "button" at bounding box center [840, 289] width 7 height 4
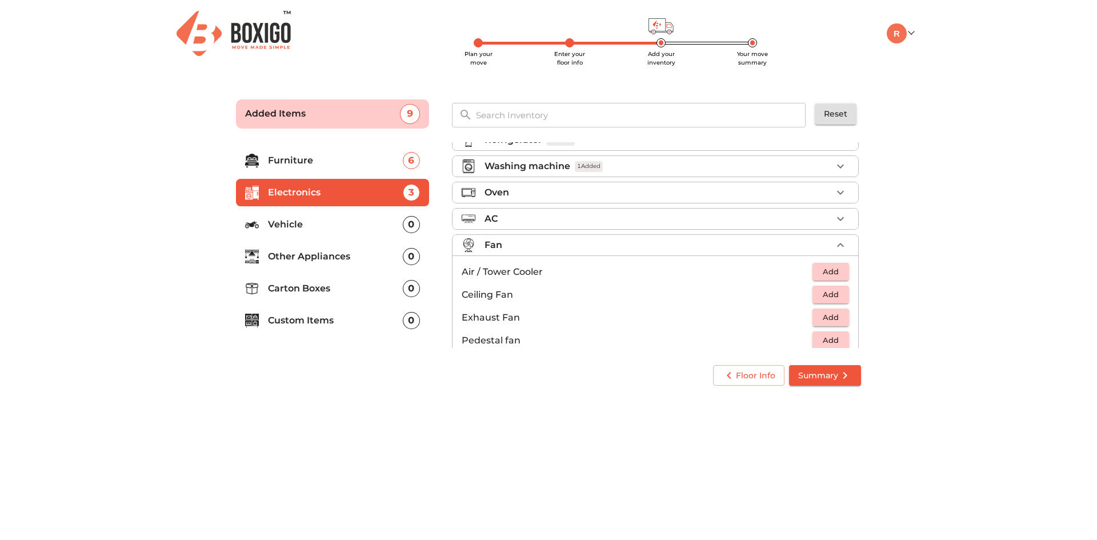
scroll to position [85, 0]
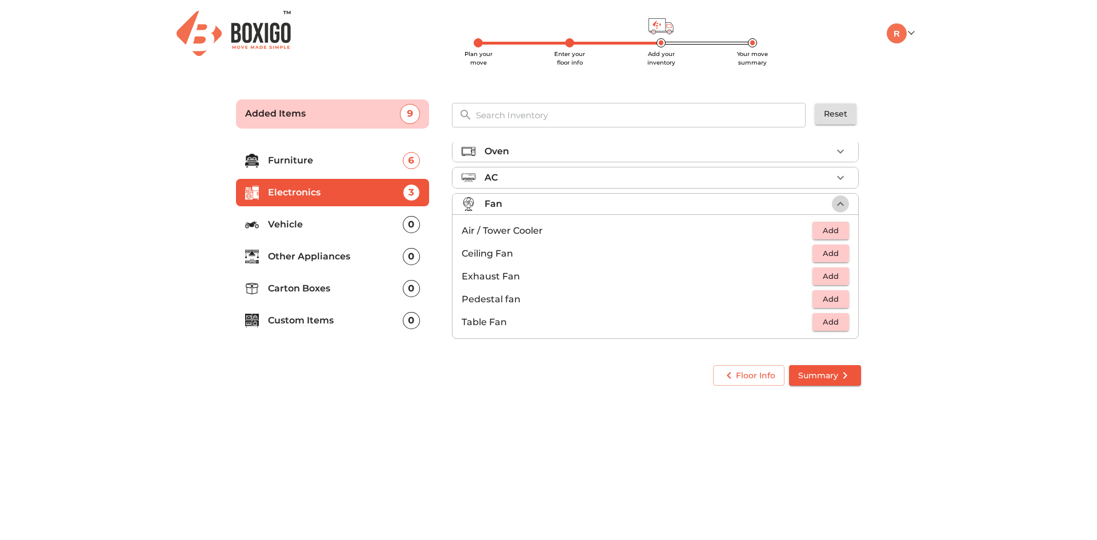
click at [834, 206] on icon "button" at bounding box center [841, 204] width 14 height 14
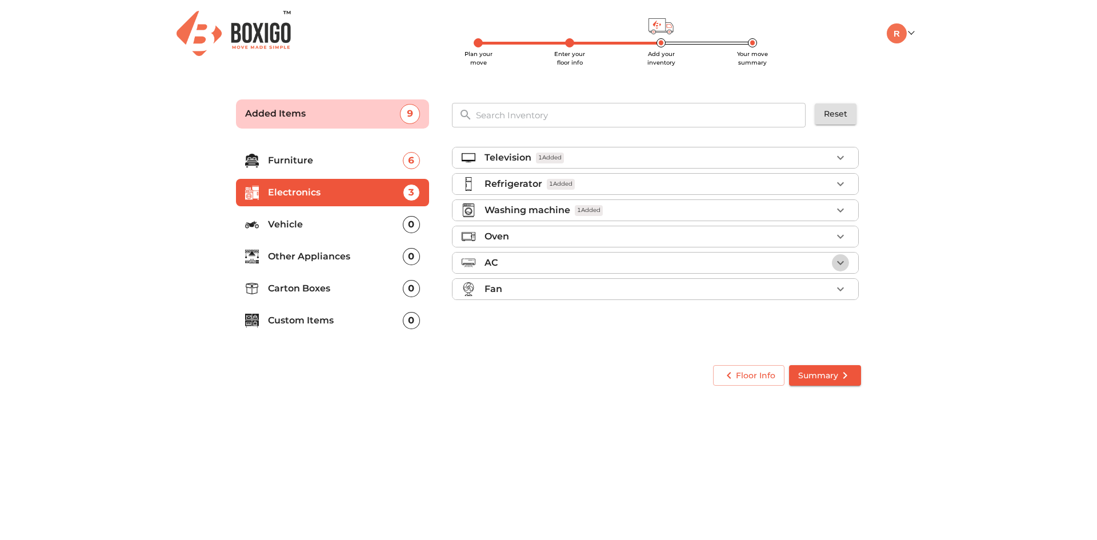
click at [843, 265] on icon "button" at bounding box center [841, 263] width 14 height 14
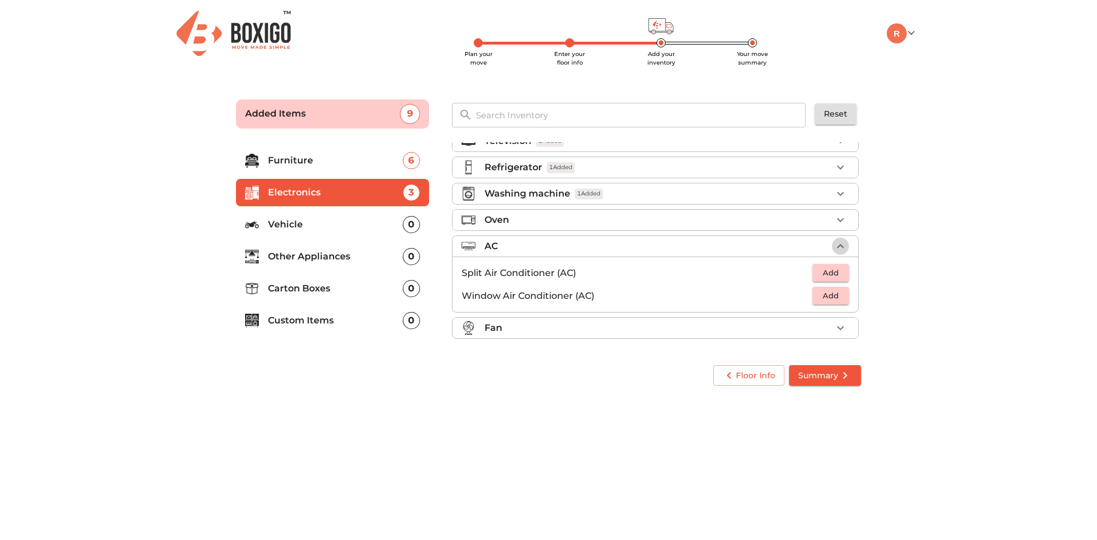
click at [837, 244] on icon "button" at bounding box center [841, 246] width 14 height 14
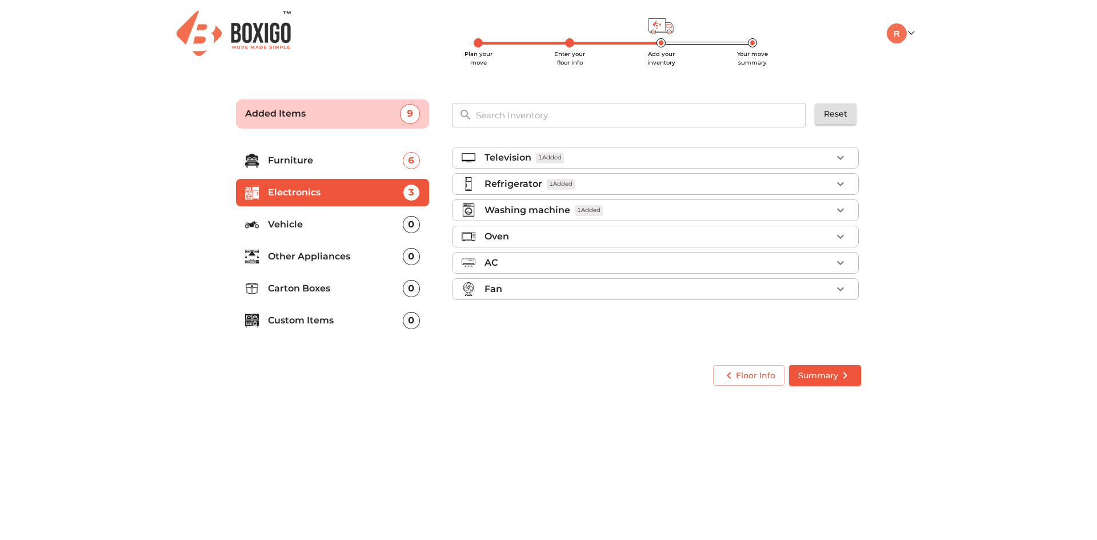
click at [347, 255] on p "Other Appliances" at bounding box center [335, 257] width 135 height 14
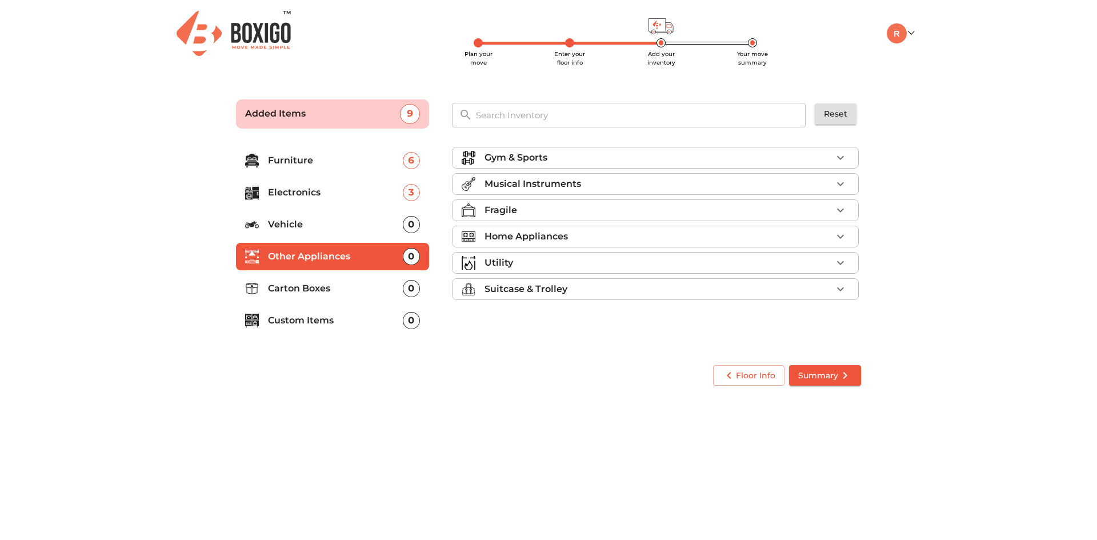
click at [610, 231] on div "Home Appliances" at bounding box center [657, 237] width 347 height 14
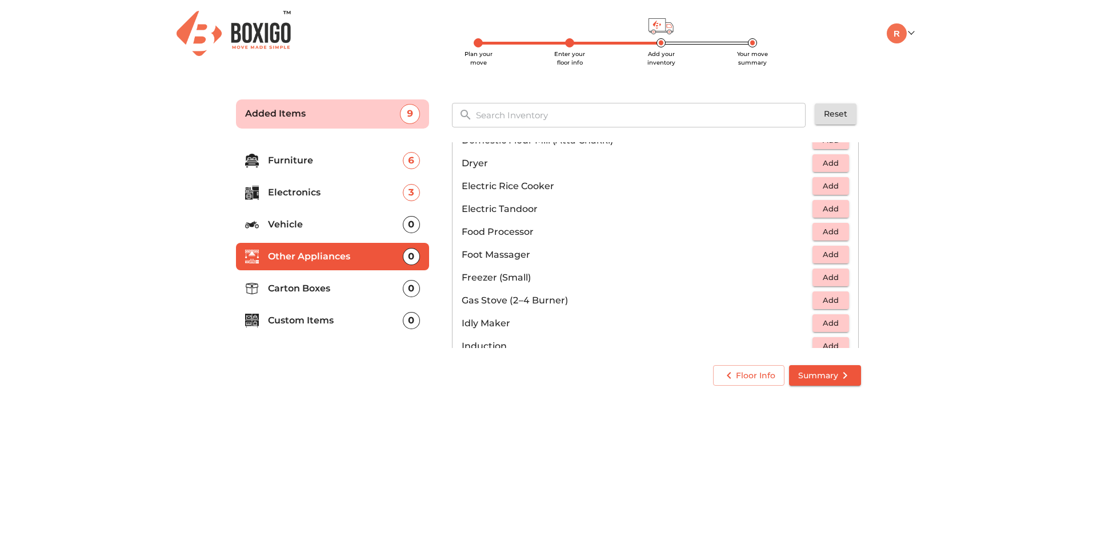
scroll to position [350, 0]
click at [818, 191] on span "Add" at bounding box center [830, 187] width 25 height 13
click at [830, 306] on span "Add" at bounding box center [830, 301] width 25 height 13
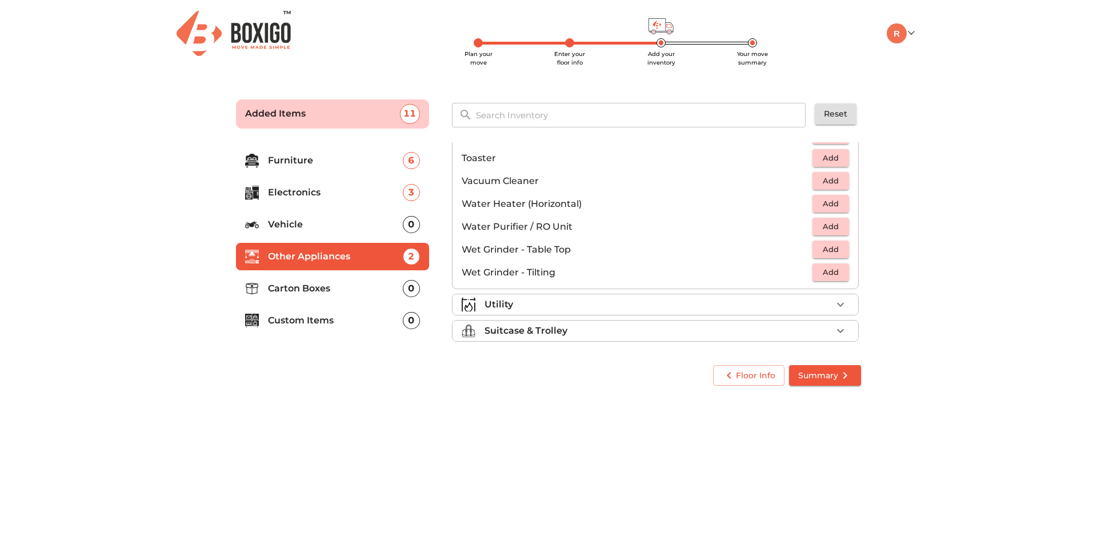
scroll to position [794, 0]
click at [823, 298] on div "Utility" at bounding box center [657, 302] width 347 height 14
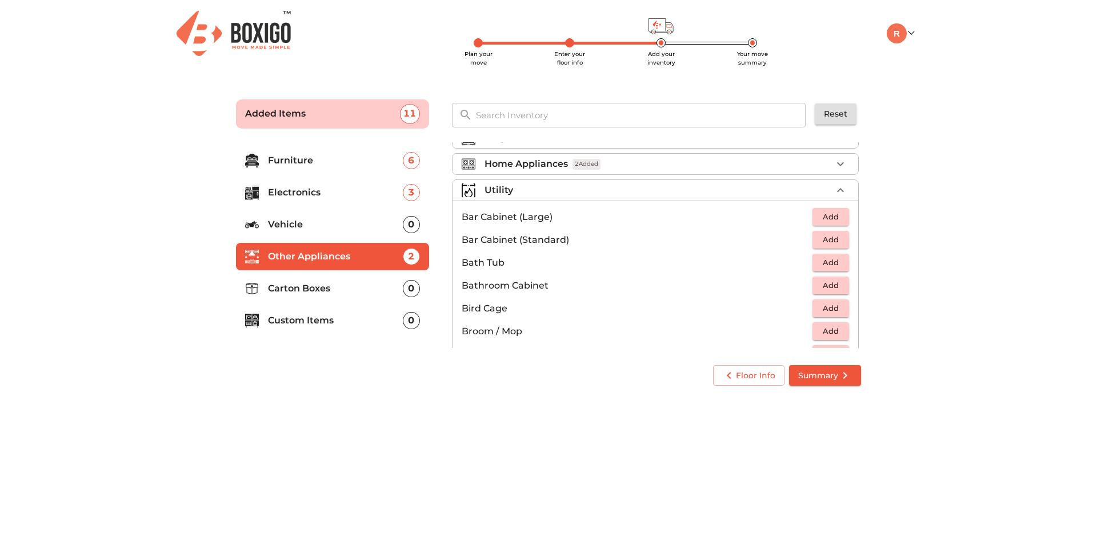
scroll to position [0, 0]
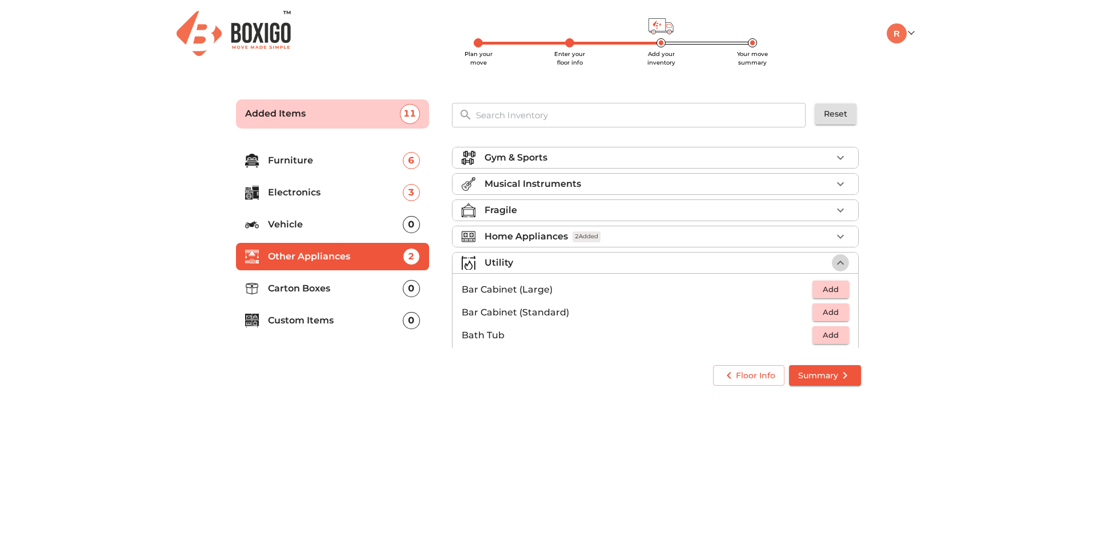
click at [834, 261] on icon "button" at bounding box center [841, 263] width 14 height 14
click at [838, 210] on icon "button" at bounding box center [841, 210] width 14 height 14
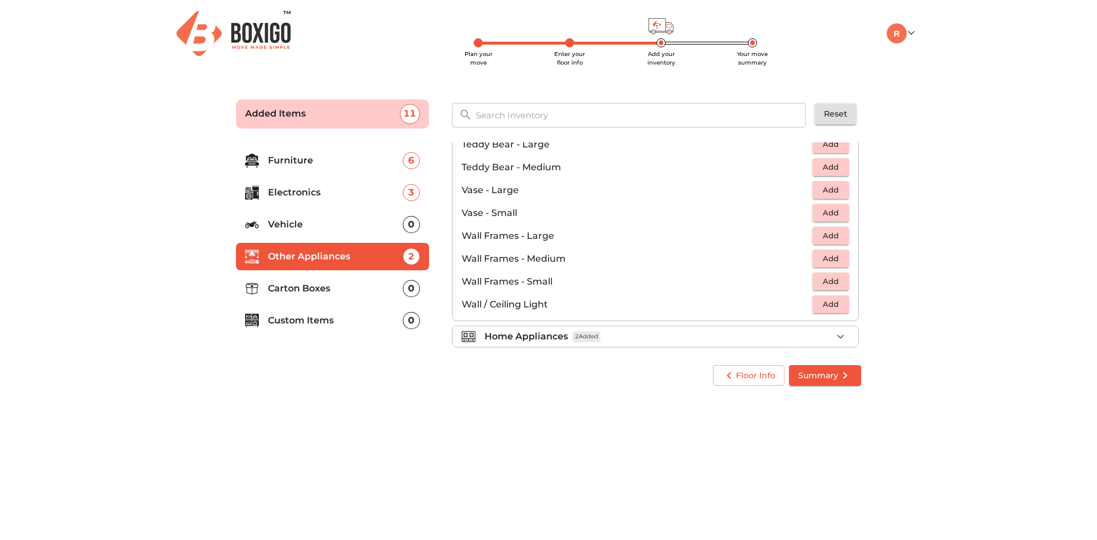
scroll to position [771, 0]
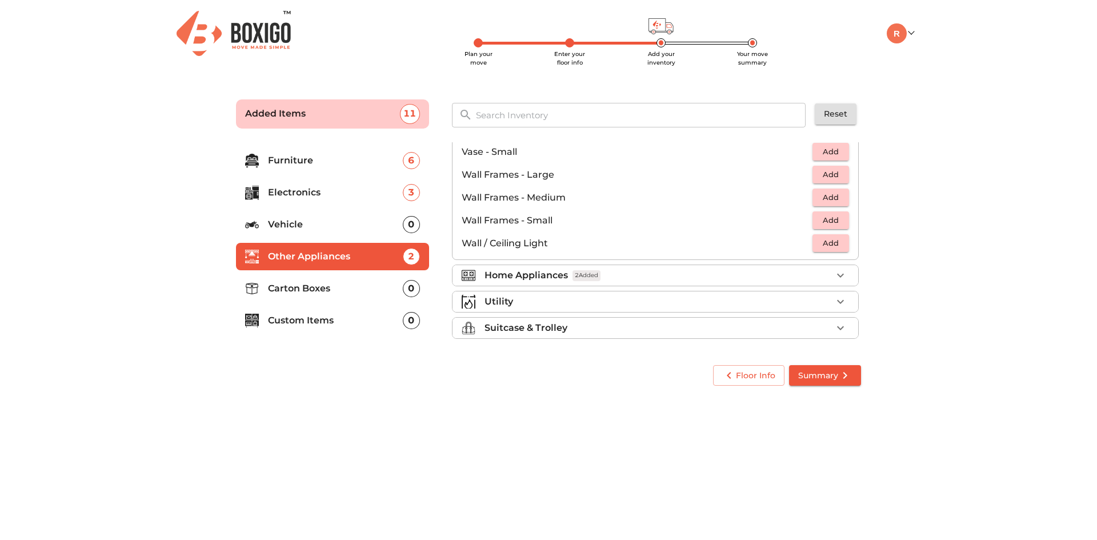
click at [604, 334] on div "Suitcase & Trolley" at bounding box center [657, 328] width 347 height 14
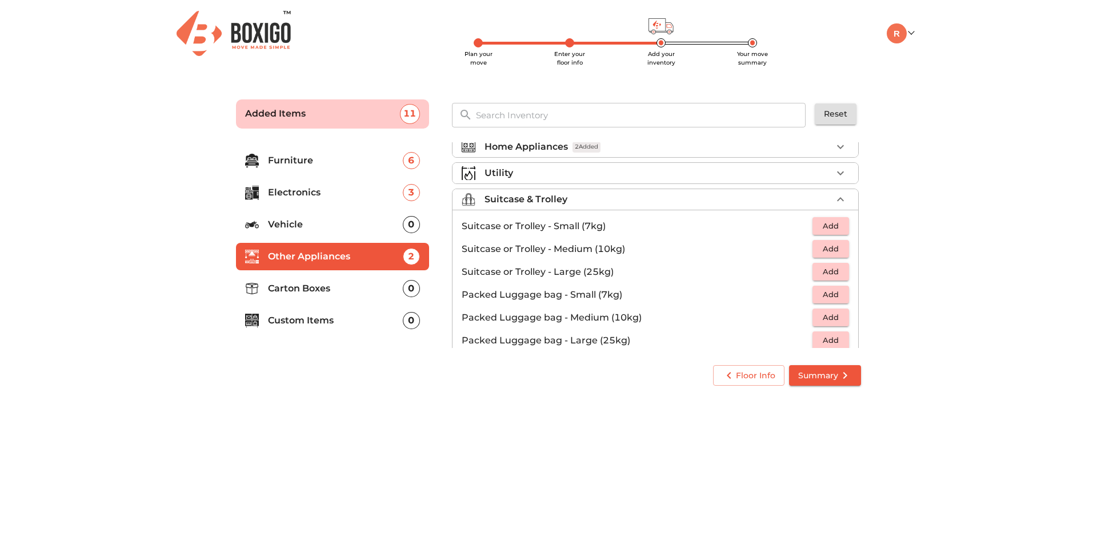
scroll to position [89, 0]
click at [831, 223] on span "Add" at bounding box center [830, 227] width 25 height 13
click at [834, 223] on icon "button" at bounding box center [841, 228] width 14 height 14
click at [839, 250] on button "Add" at bounding box center [830, 250] width 37 height 18
click at [839, 250] on icon "button" at bounding box center [840, 250] width 8 height 8
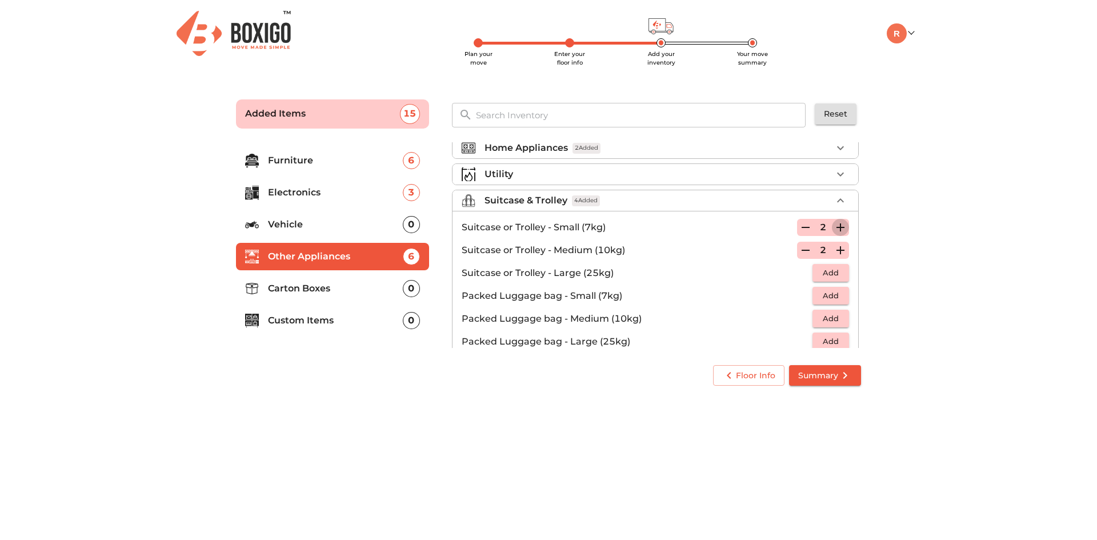
click at [834, 225] on icon "button" at bounding box center [841, 228] width 14 height 14
click at [830, 273] on span "Add" at bounding box center [830, 272] width 25 height 13
click at [836, 272] on icon "button" at bounding box center [840, 273] width 8 height 8
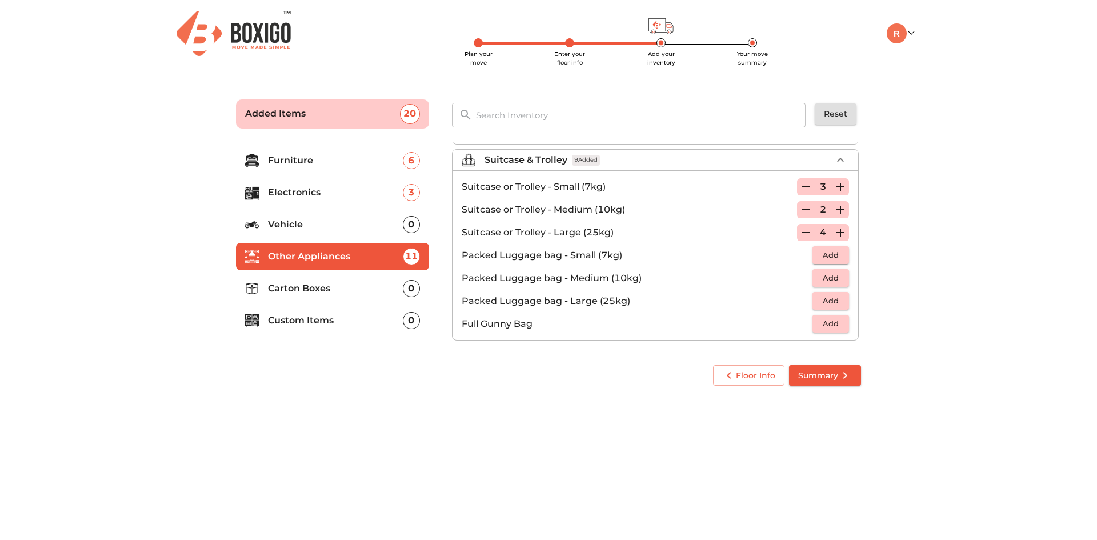
scroll to position [131, 0]
click at [828, 294] on span "Add" at bounding box center [830, 299] width 25 height 13
click at [834, 294] on icon "button" at bounding box center [841, 300] width 14 height 14
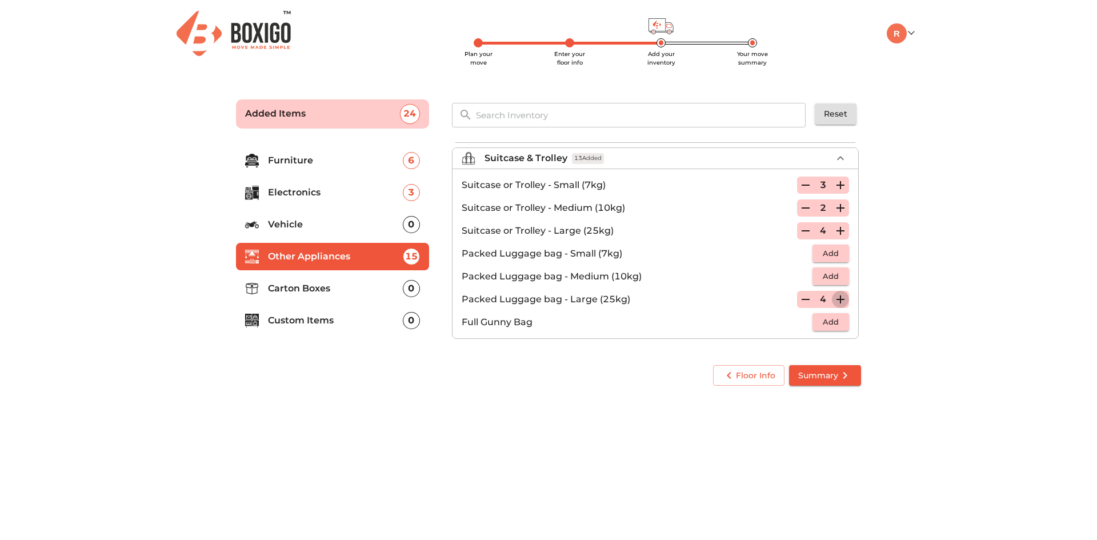
click at [834, 294] on icon "button" at bounding box center [841, 300] width 14 height 14
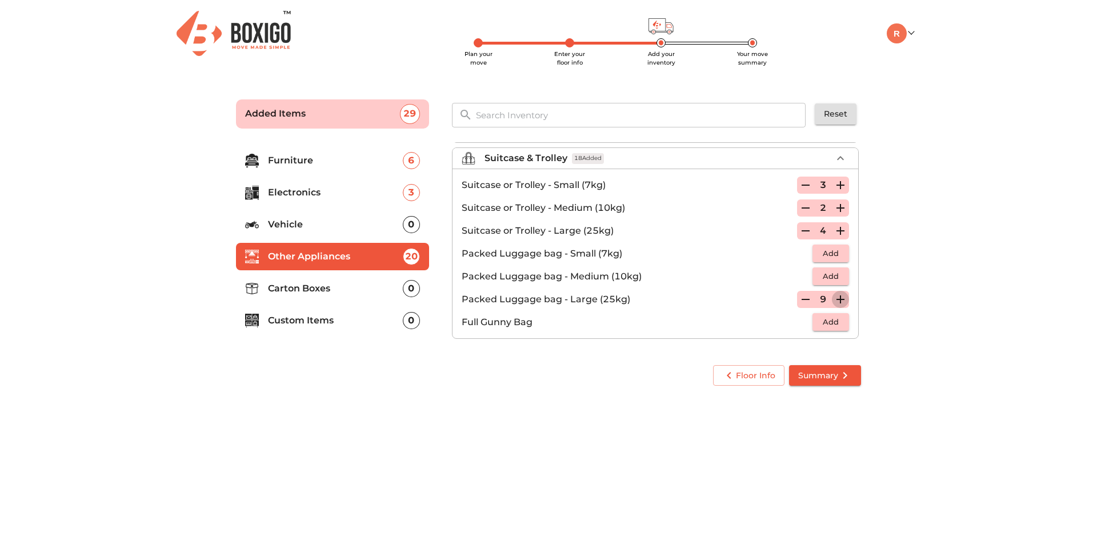
click at [834, 294] on icon "button" at bounding box center [841, 300] width 14 height 14
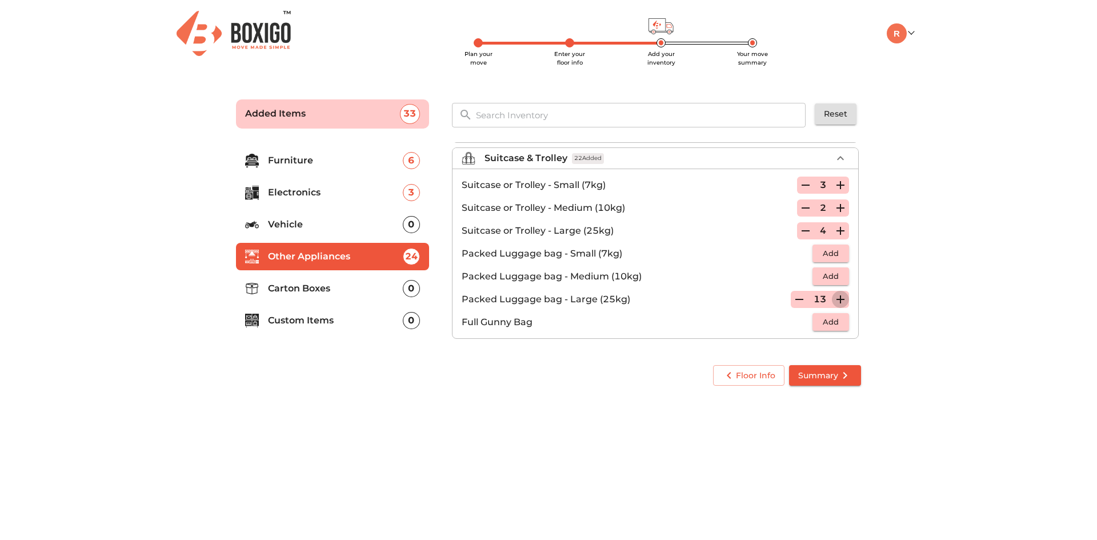
click at [834, 294] on icon "button" at bounding box center [841, 300] width 14 height 14
click at [793, 302] on icon "button" at bounding box center [799, 300] width 14 height 14
click at [945, 303] on main "Plan your move Enter your floor info Add your inventory Your move summary Added…" at bounding box center [548, 240] width 1097 height 314
click at [792, 303] on icon "button" at bounding box center [799, 300] width 14 height 14
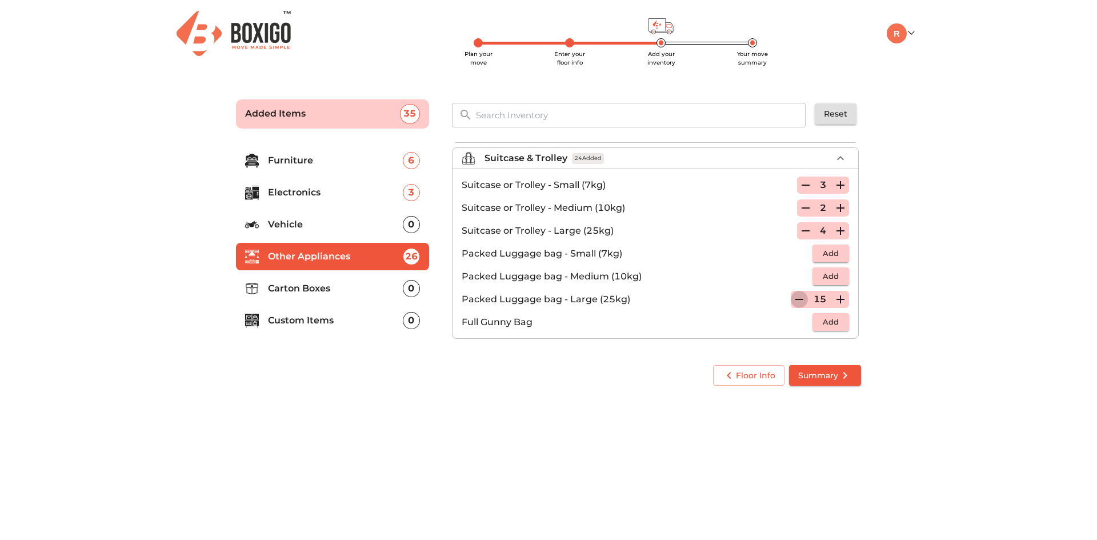
click at [792, 303] on icon "button" at bounding box center [799, 300] width 14 height 14
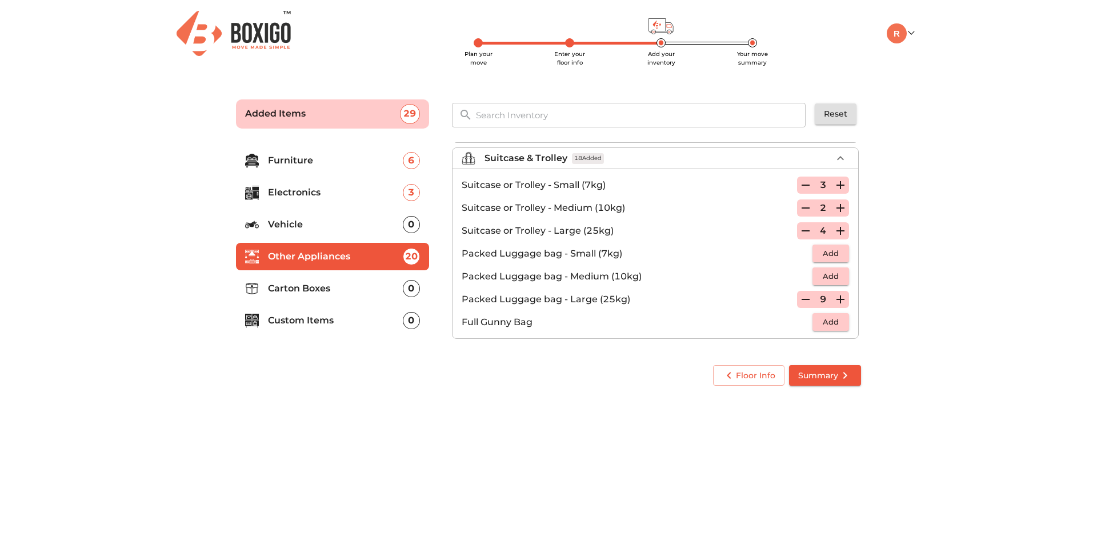
click at [797, 303] on div "9" at bounding box center [823, 299] width 52 height 17
drag, startPoint x: 791, startPoint y: 303, endPoint x: 795, endPoint y: 298, distance: 6.1
click at [797, 298] on div "9" at bounding box center [823, 299] width 52 height 17
click at [799, 298] on icon "button" at bounding box center [806, 300] width 14 height 14
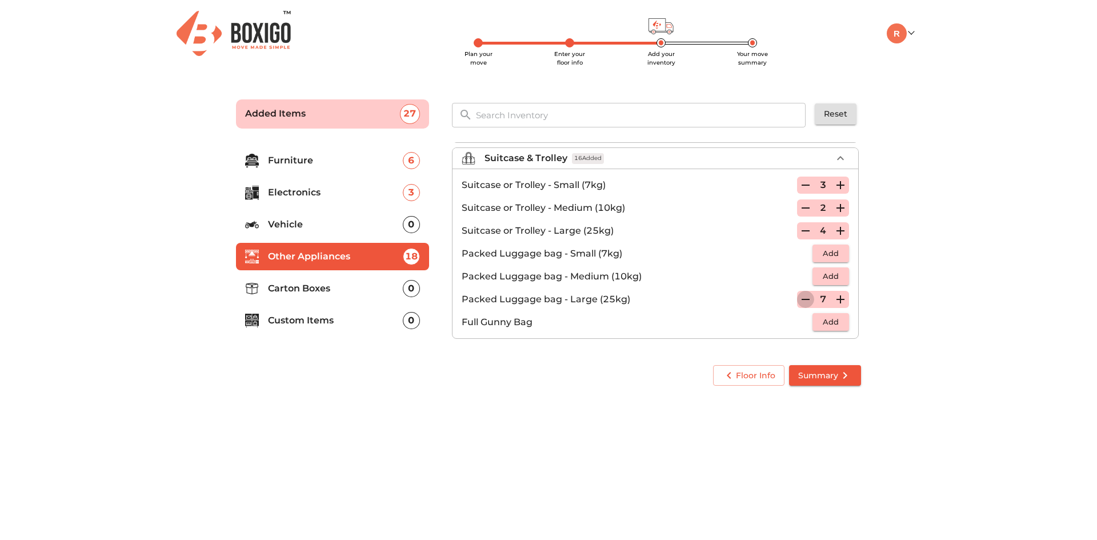
click at [799, 298] on icon "button" at bounding box center [806, 300] width 14 height 14
click at [920, 293] on main "Plan your move Enter your floor info Add your inventory Your move summary Added…" at bounding box center [548, 240] width 1097 height 314
click at [291, 285] on p "Carton Boxes" at bounding box center [335, 289] width 135 height 14
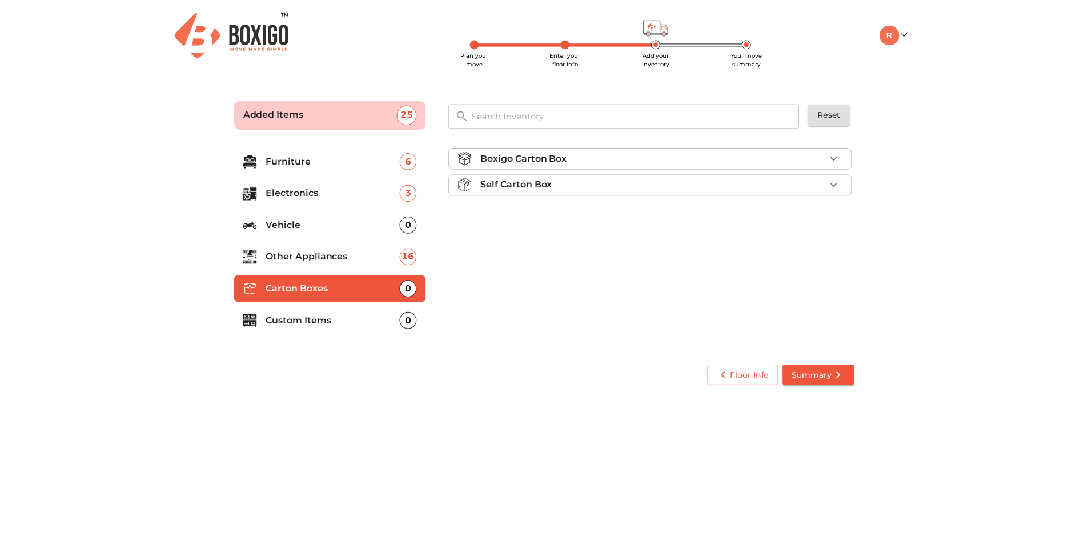
scroll to position [0, 0]
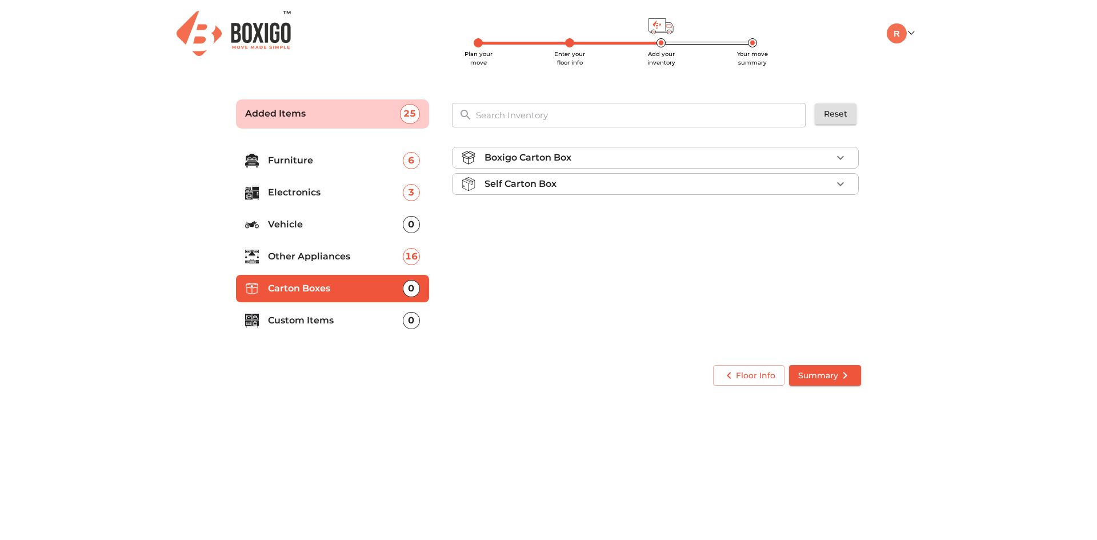
click at [562, 185] on div "Self Carton Box" at bounding box center [657, 184] width 347 height 14
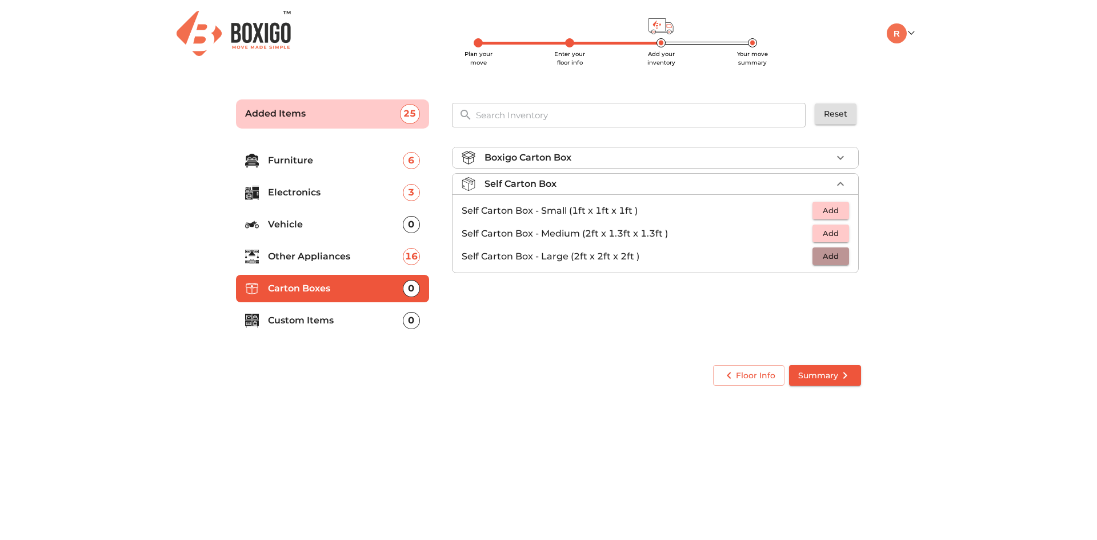
click at [837, 255] on span "Add" at bounding box center [830, 256] width 25 height 13
click at [837, 255] on icon "button" at bounding box center [841, 257] width 14 height 14
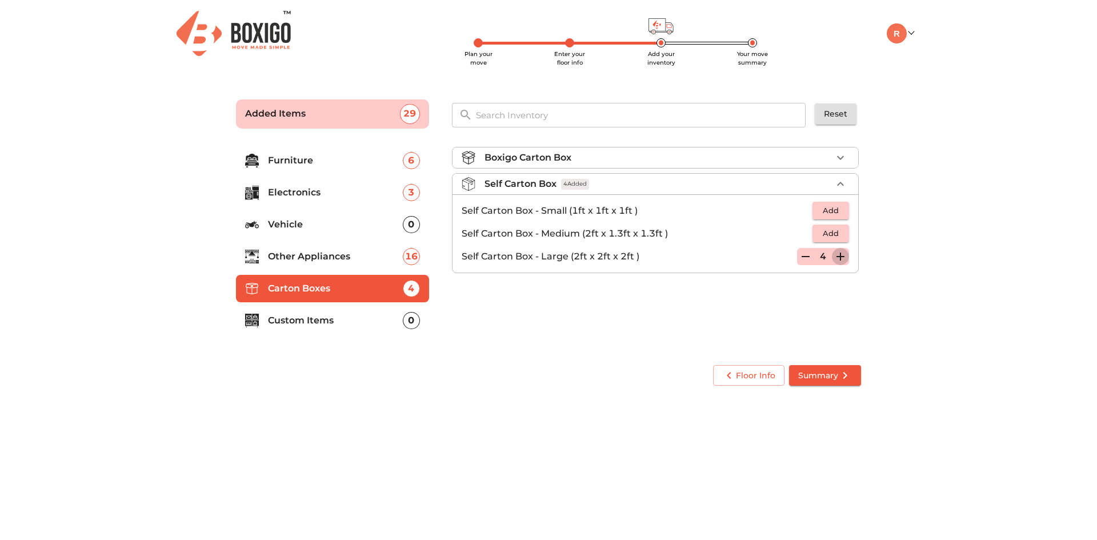
click at [837, 255] on icon "button" at bounding box center [841, 257] width 14 height 14
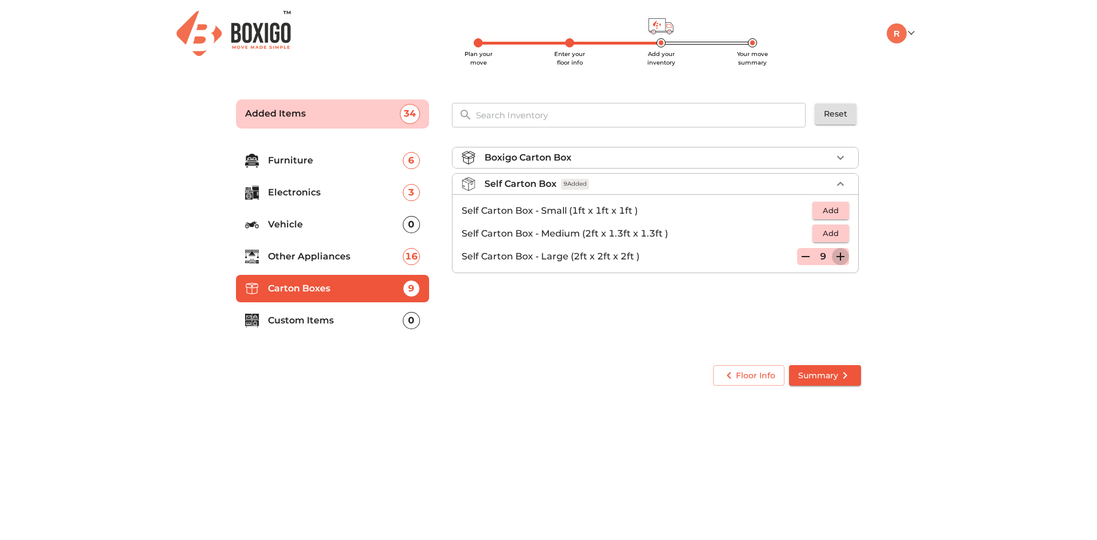
click at [837, 255] on icon "button" at bounding box center [841, 257] width 14 height 14
click at [582, 424] on body "Plan your move Enter your floor info Add your inventory Your move summary My Mo…" at bounding box center [548, 270] width 1097 height 540
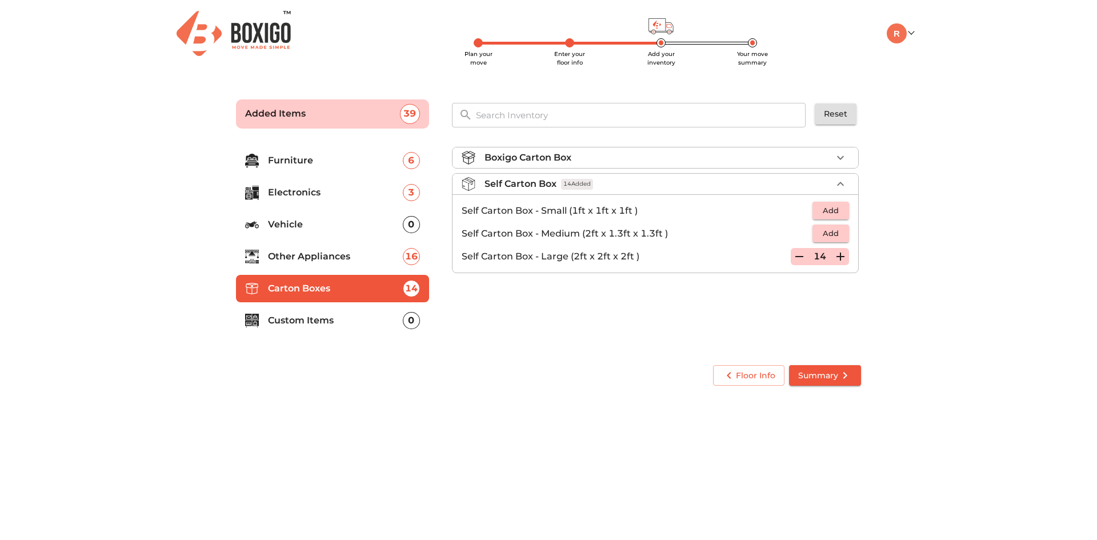
click at [828, 367] on button "Summary" at bounding box center [825, 375] width 72 height 21
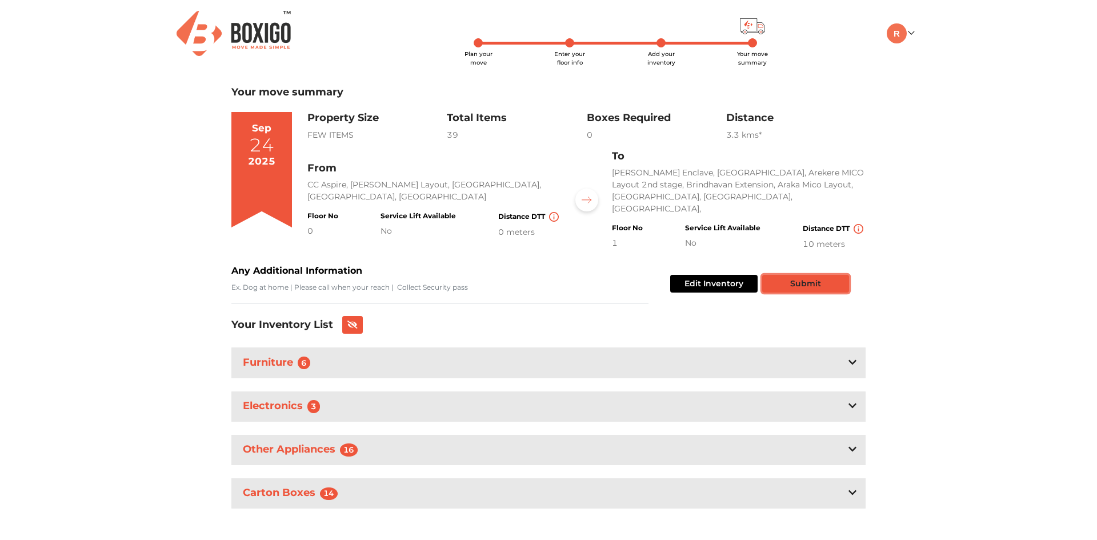
click at [809, 275] on button "Submit" at bounding box center [805, 284] width 87 height 18
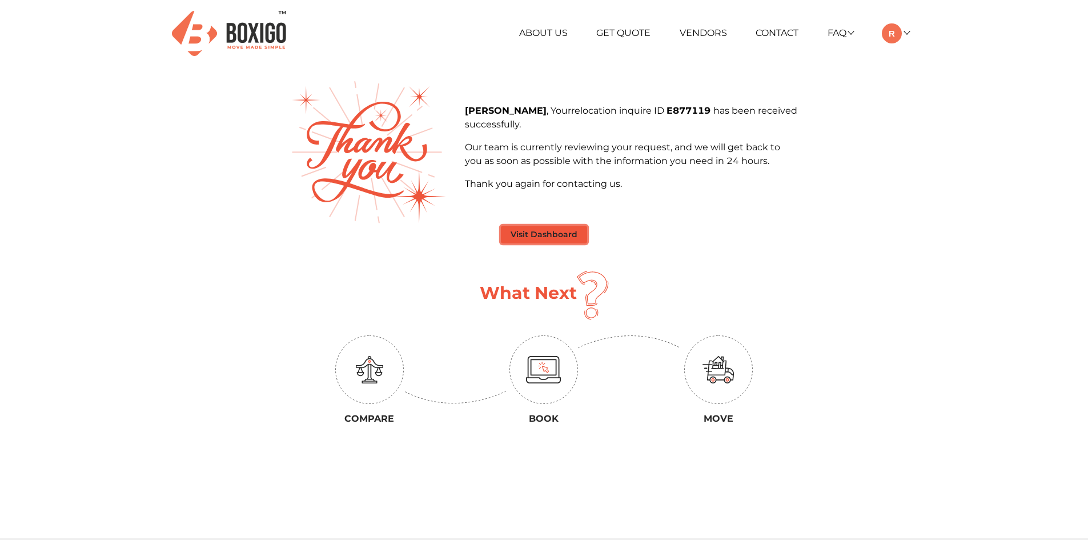
click at [564, 231] on button "Visit Dashboard" at bounding box center [544, 235] width 86 height 18
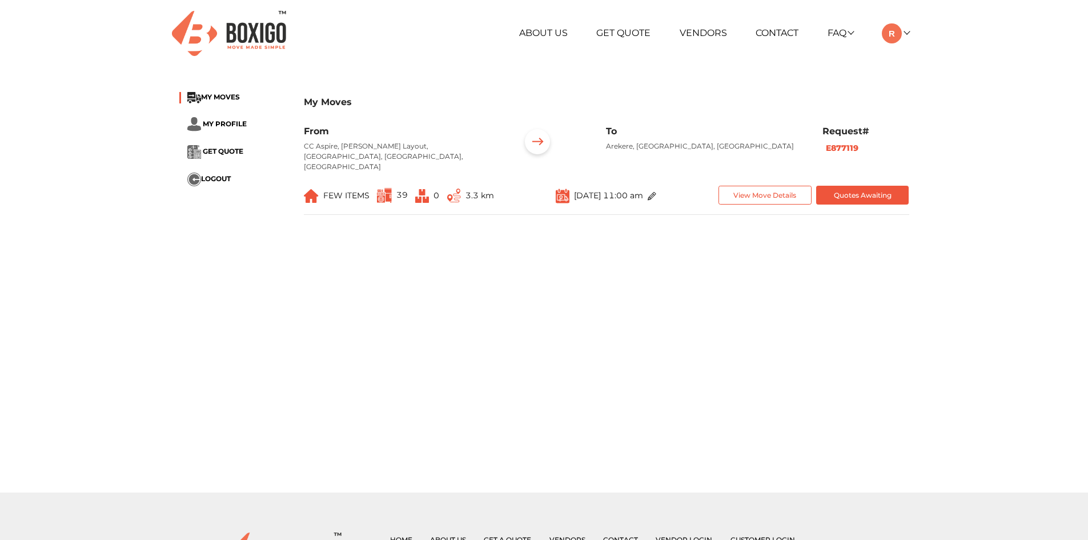
click at [429, 41] on ul "About Us Get Quote Vendors Contact FAQ Customer FAQ Vendor FAQ My Moves My Prof…" at bounding box center [668, 33] width 481 height 20
click at [847, 130] on h6 "Request#" at bounding box center [866, 131] width 87 height 11
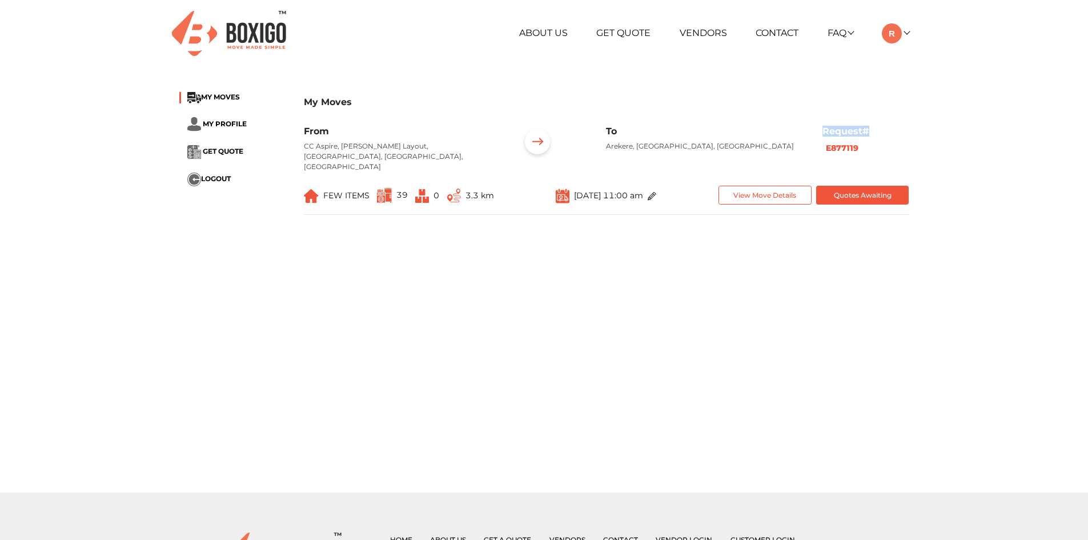
click at [847, 130] on h6 "Request#" at bounding box center [866, 131] width 87 height 11
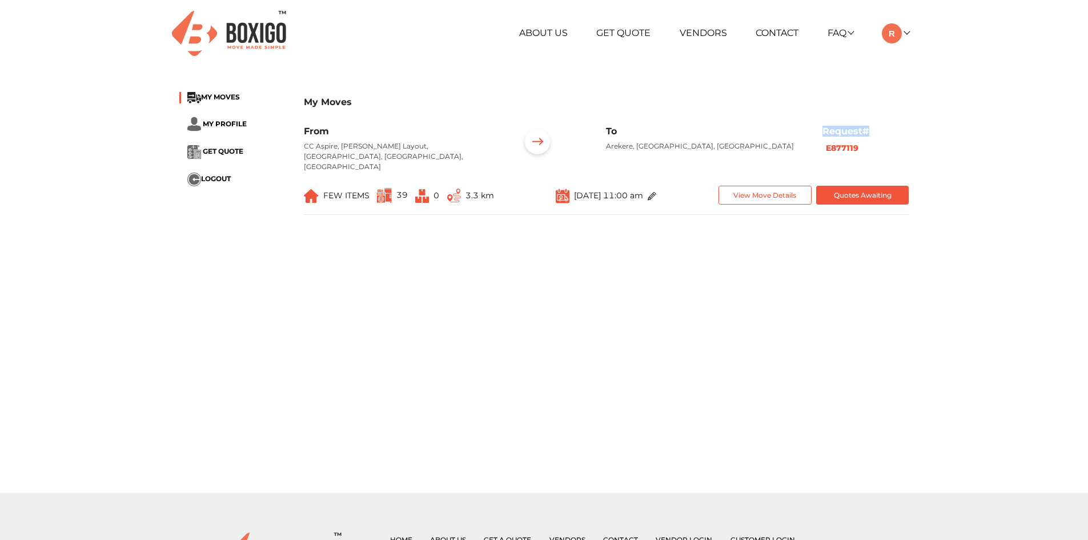
click at [847, 130] on h6 "Request#" at bounding box center [866, 131] width 87 height 11
click at [942, 259] on main "My Moves MY MOVES MY PROFILE GET QUOTE LOGOUT My Moves From CC [GEOGRAPHIC_DATA…" at bounding box center [544, 286] width 1088 height 411
click at [766, 189] on button "View Move Details" at bounding box center [765, 195] width 93 height 19
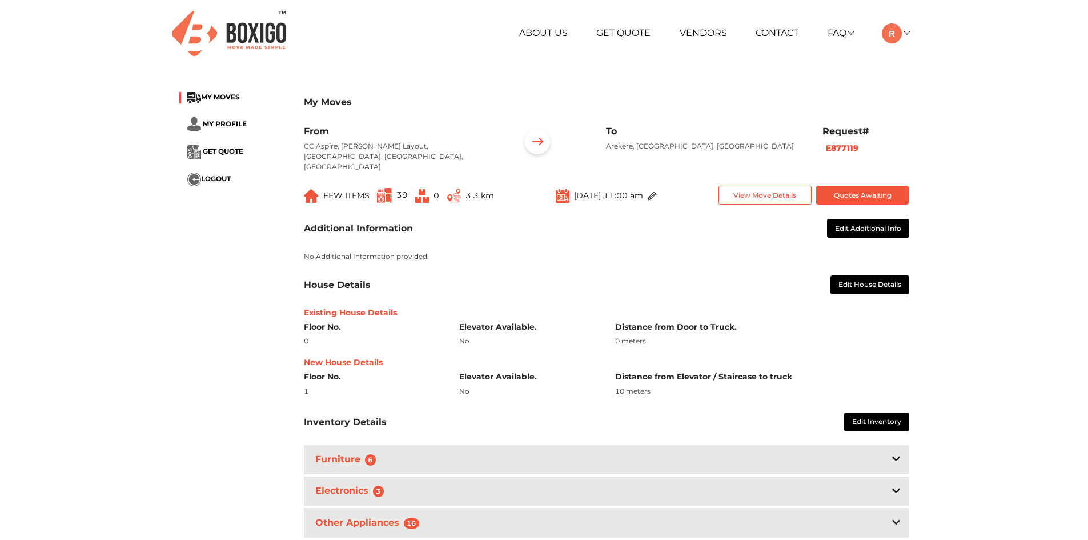
click at [656, 192] on img at bounding box center [652, 196] width 9 height 9
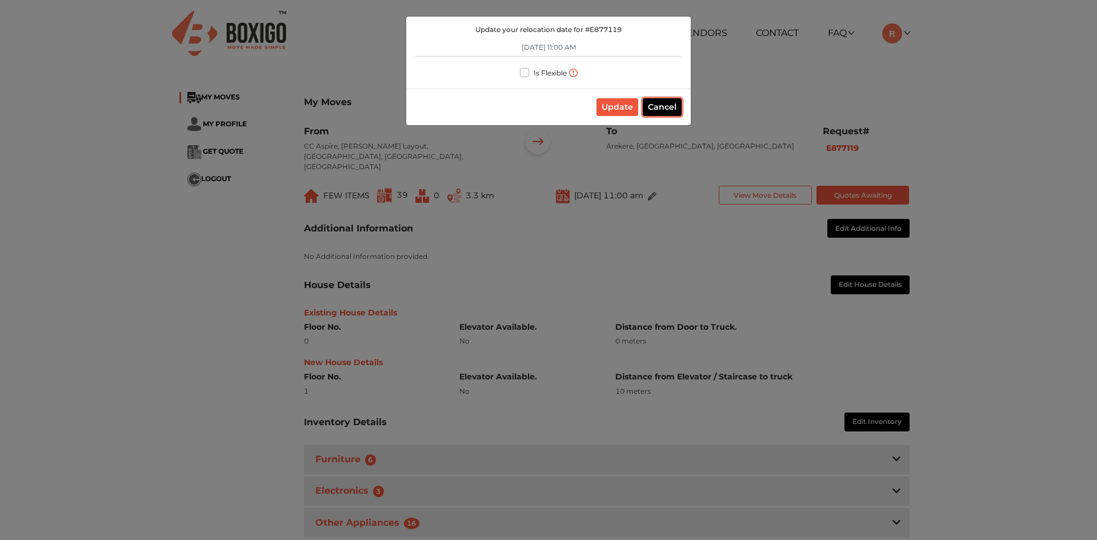
click at [656, 110] on button "Cancel" at bounding box center [662, 107] width 39 height 18
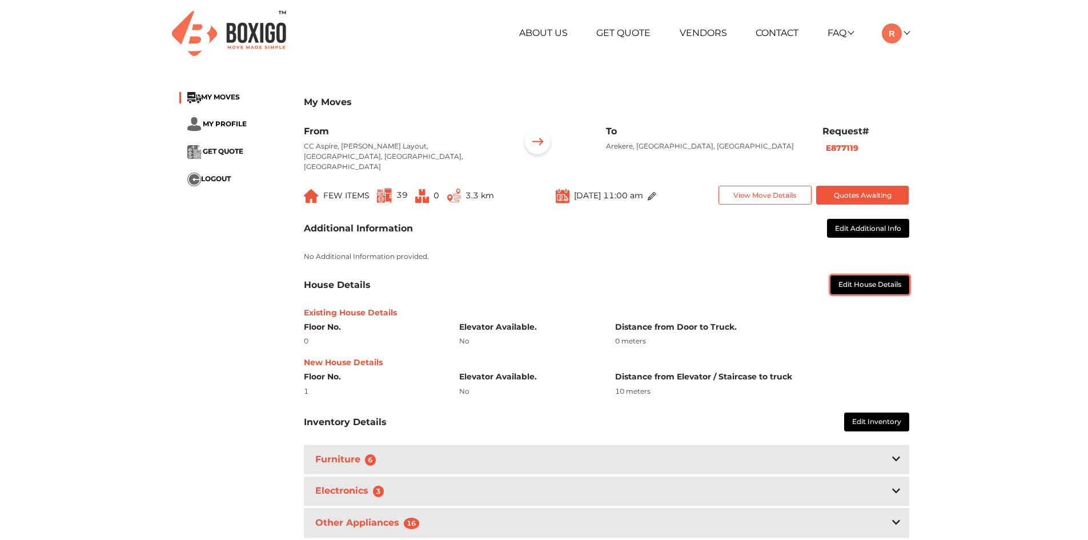
click at [849, 281] on button "Edit House Details" at bounding box center [870, 284] width 79 height 19
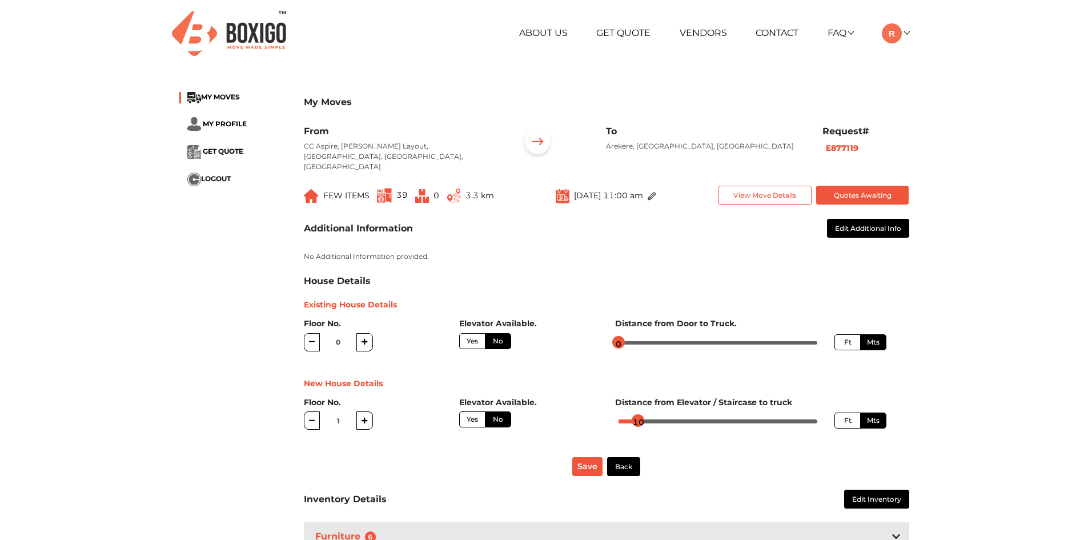
click at [359, 333] on button "button" at bounding box center [364, 342] width 17 height 18
type input "1"
radio input "true"
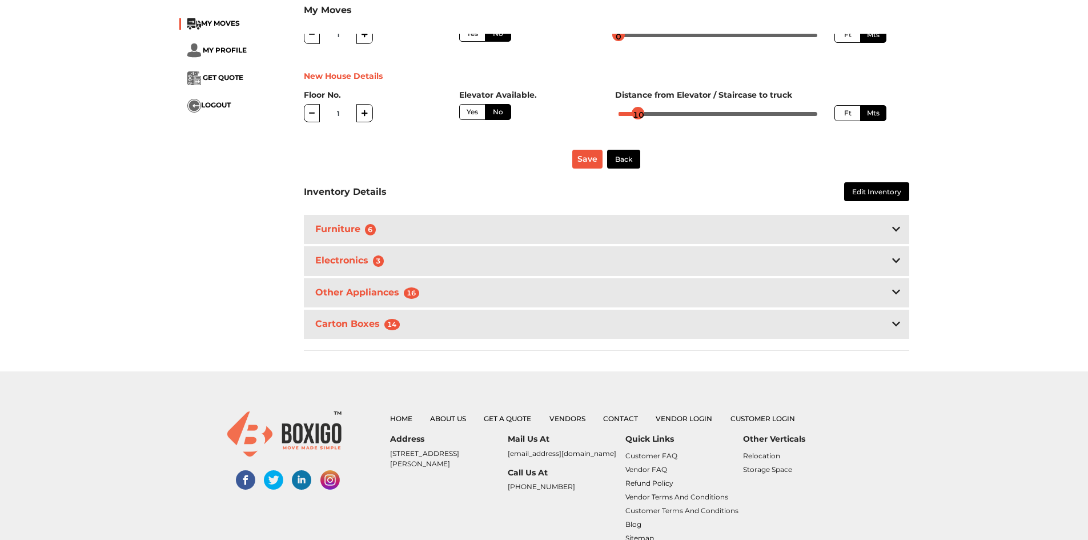
scroll to position [314, 0]
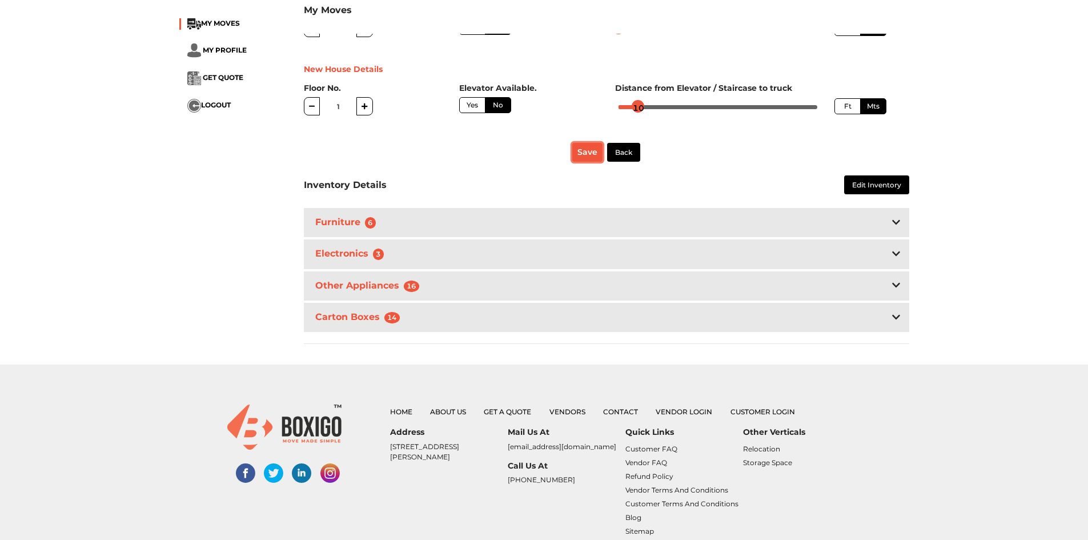
click at [579, 143] on button "Save" at bounding box center [587, 152] width 30 height 19
radio input "true"
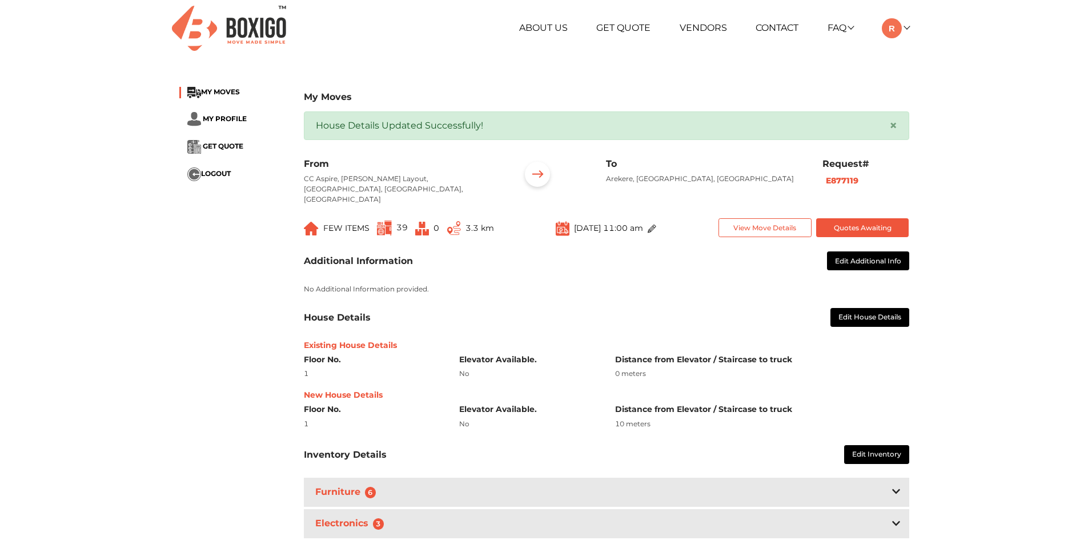
scroll to position [5, 0]
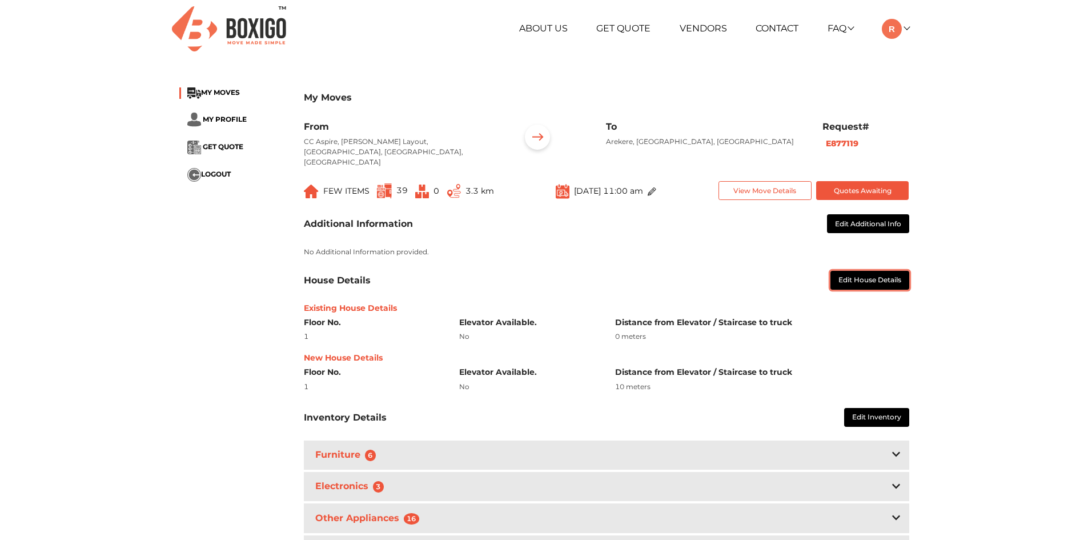
click at [850, 271] on button "Edit House Details" at bounding box center [870, 280] width 79 height 19
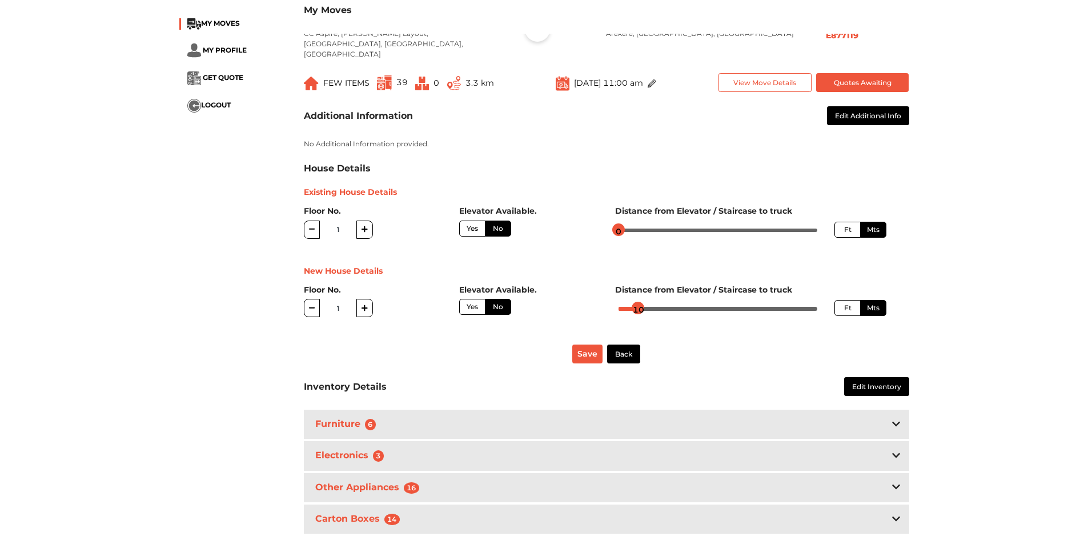
scroll to position [0, 0]
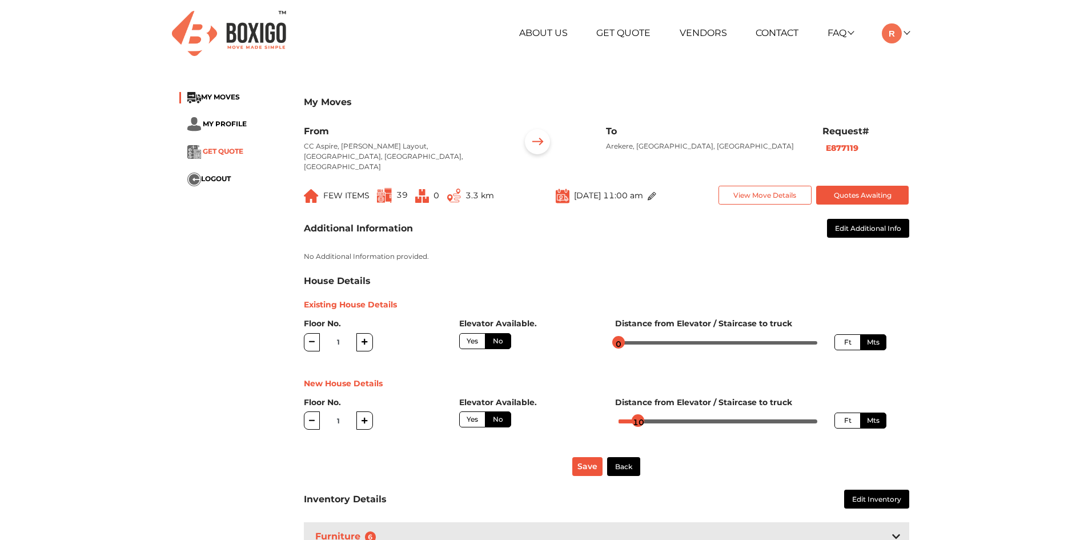
click at [217, 148] on span "GET QUOTE" at bounding box center [223, 151] width 41 height 9
